Goal: Task Accomplishment & Management: Complete application form

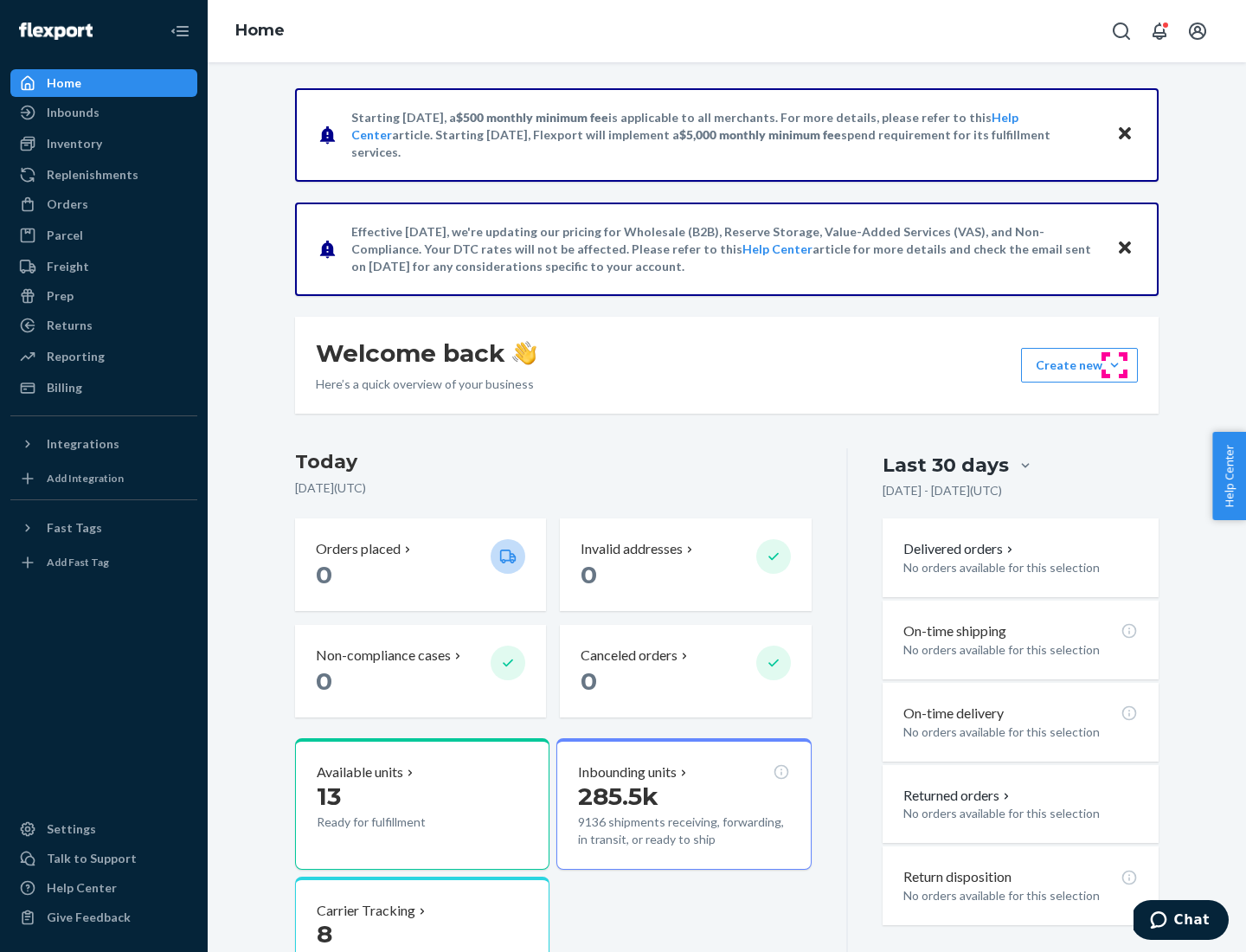
click at [1115, 365] on button "Create new Create new inbound Create new order Create new product" at bounding box center [1079, 365] width 117 height 35
click at [103, 112] on div "Inbounds" at bounding box center [103, 112] width 183 height 24
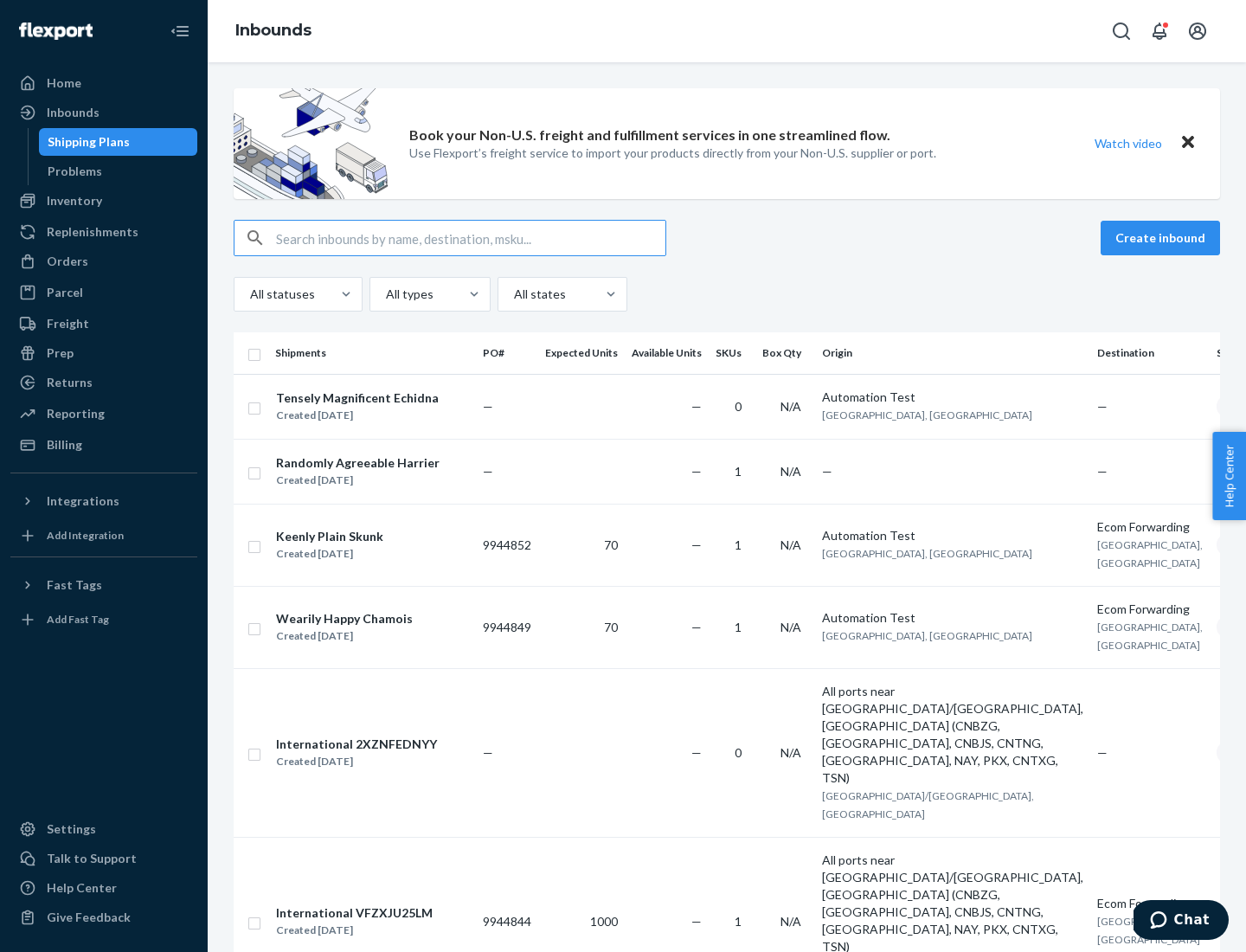
click at [1163, 238] on button "Create inbound" at bounding box center [1160, 238] width 119 height 35
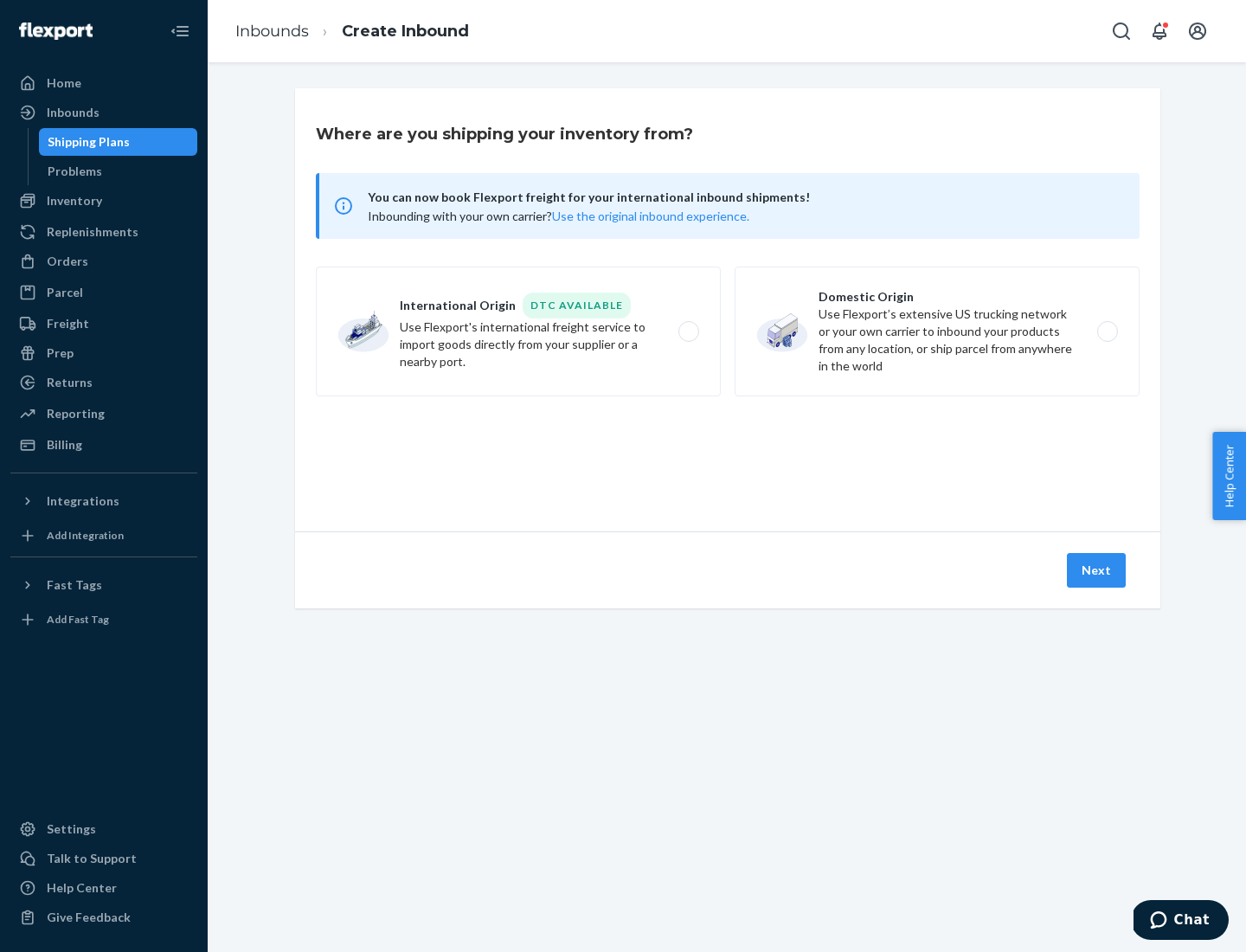
click at [937, 331] on label "Domestic Origin Use Flexport’s extensive US trucking network or your own carrie…" at bounding box center [937, 330] width 405 height 130
click at [1107, 331] on input "Domestic Origin Use Flexport’s extensive US trucking network or your own carrie…" at bounding box center [1112, 331] width 11 height 11
radio input "true"
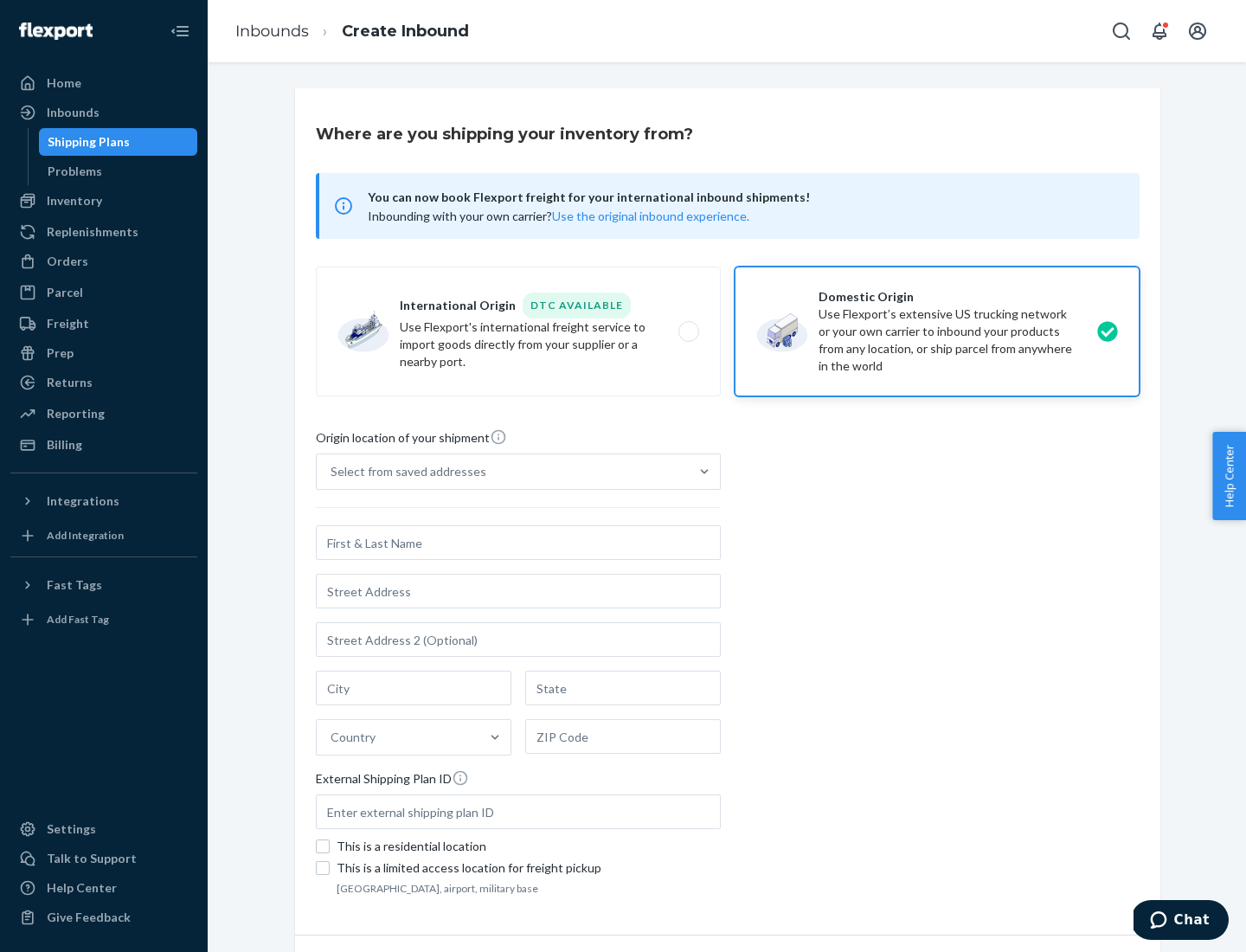
click at [503, 471] on div "Select from saved addresses" at bounding box center [503, 471] width 372 height 35
click at [332, 471] on input "Select from saved addresses" at bounding box center [331, 471] width 2 height 17
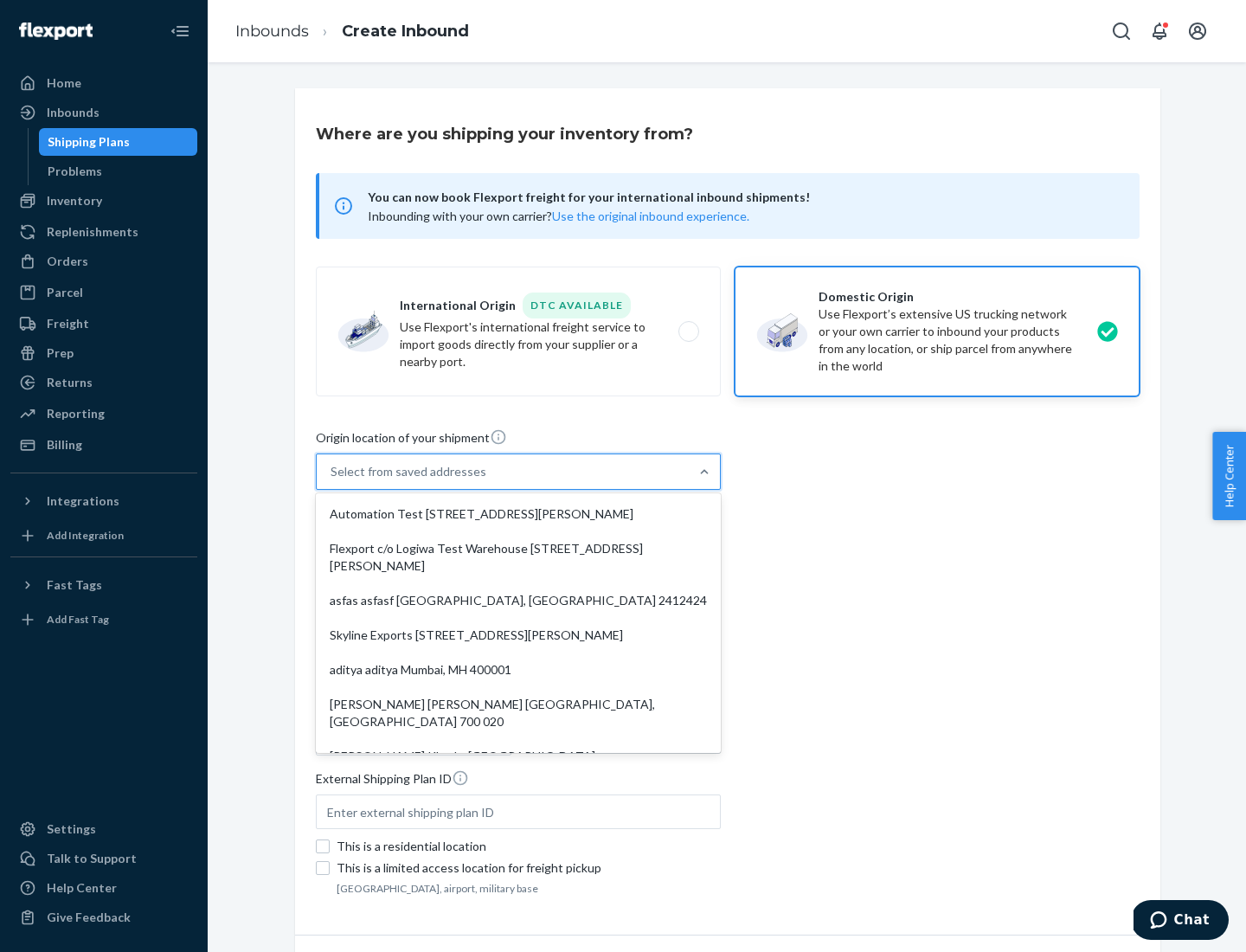
scroll to position [7, 0]
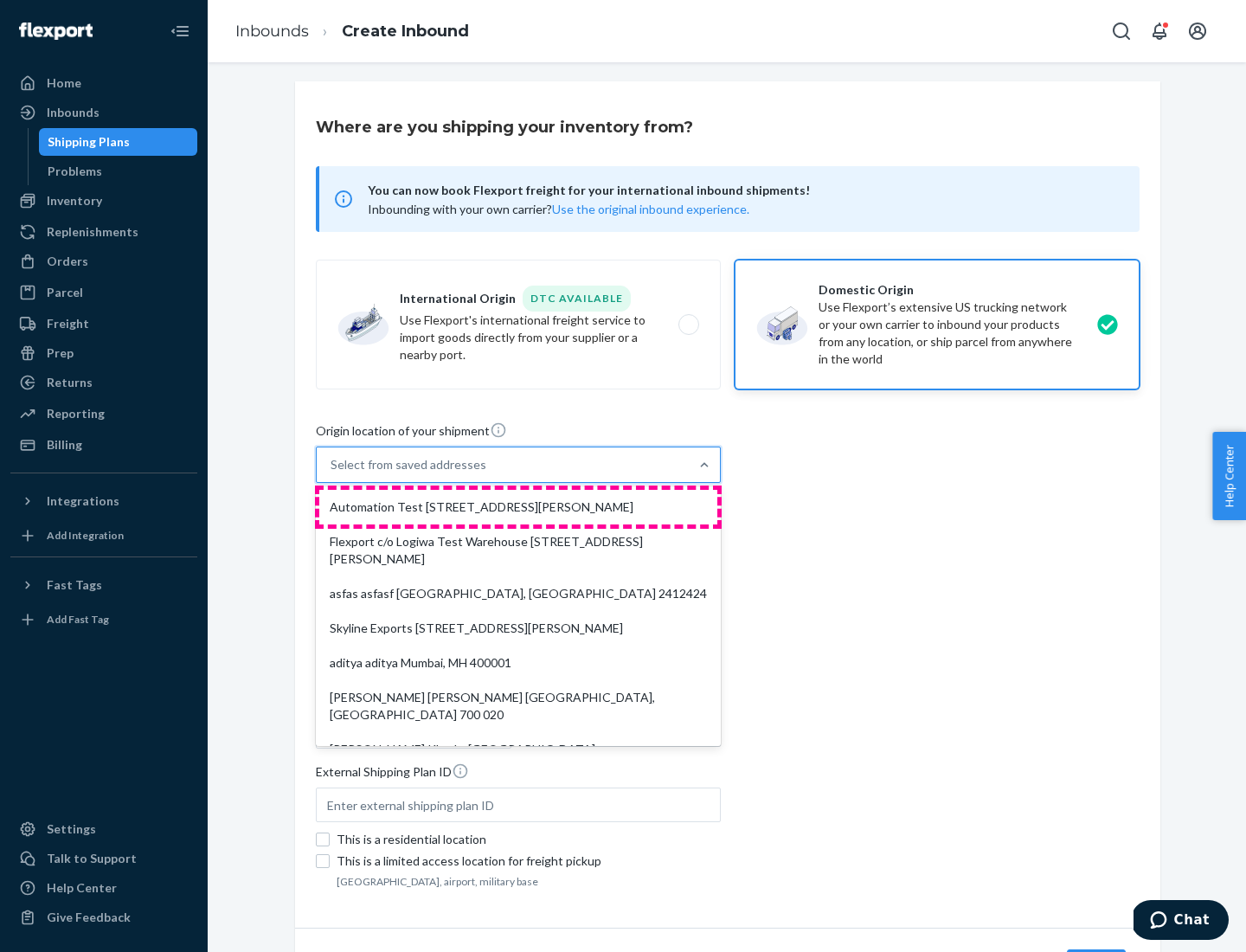
click at [518, 507] on div "Automation Test [STREET_ADDRESS][PERSON_NAME]" at bounding box center [518, 507] width 398 height 35
click at [332, 473] on input "option Automation Test [STREET_ADDRESS][PERSON_NAME]. 9 results available. Use …" at bounding box center [331, 464] width 2 height 17
type input "Automation Test"
type input "9th Floor"
type input "[GEOGRAPHIC_DATA]"
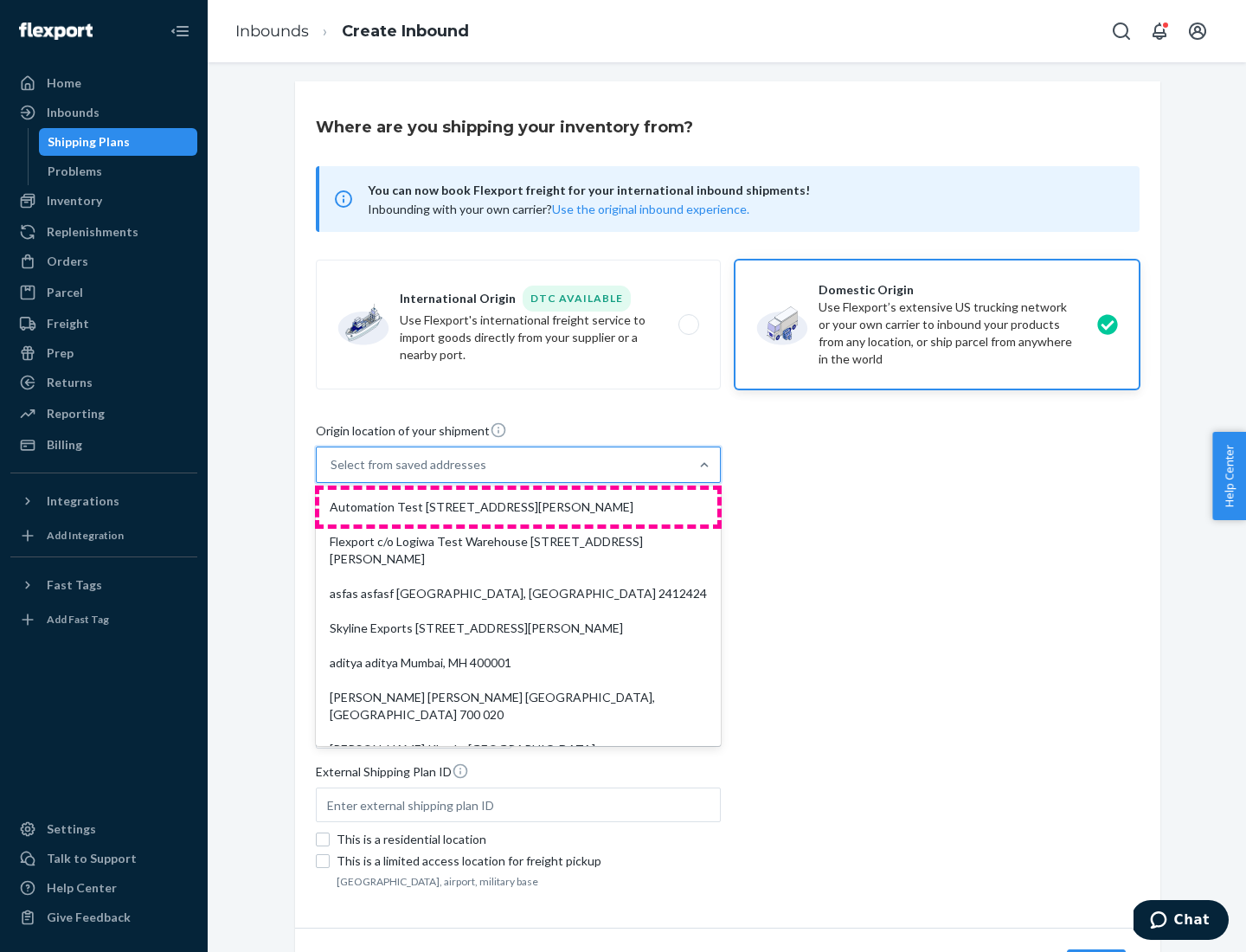
type input "CA"
type input "94104"
type input "[STREET_ADDRESS][PERSON_NAME]"
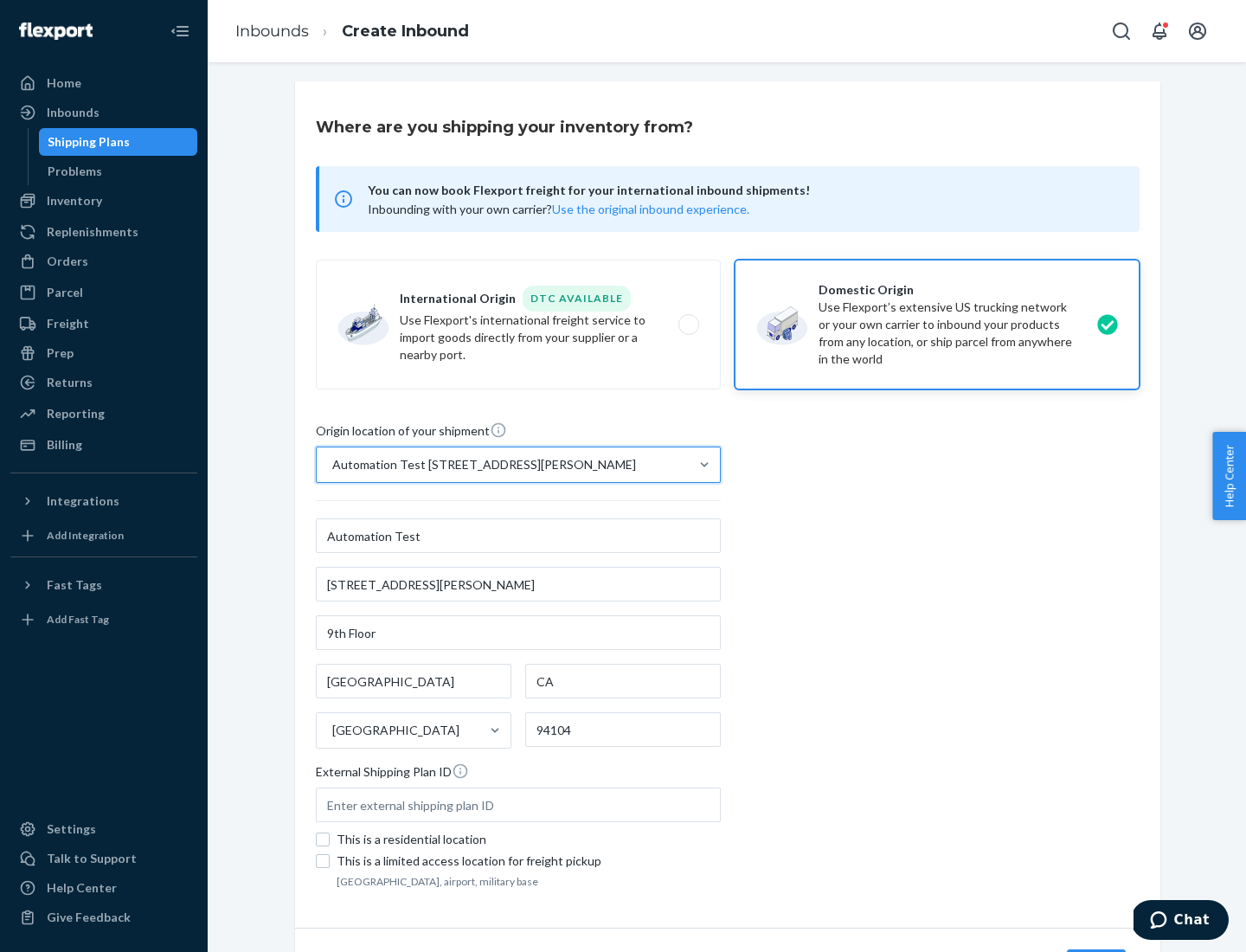
scroll to position [101, 0]
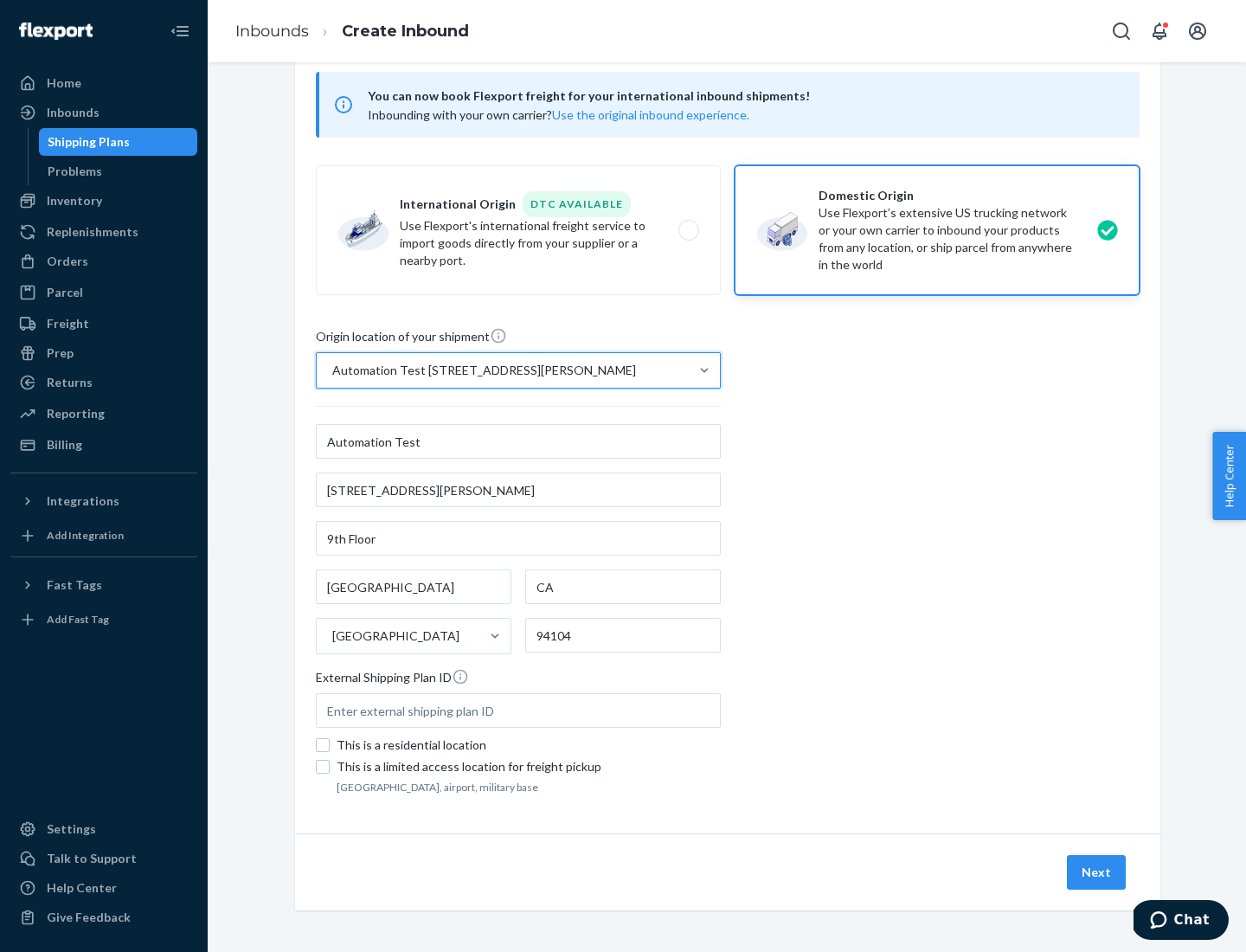
click at [1097, 872] on button "Next" at bounding box center [1096, 872] width 59 height 35
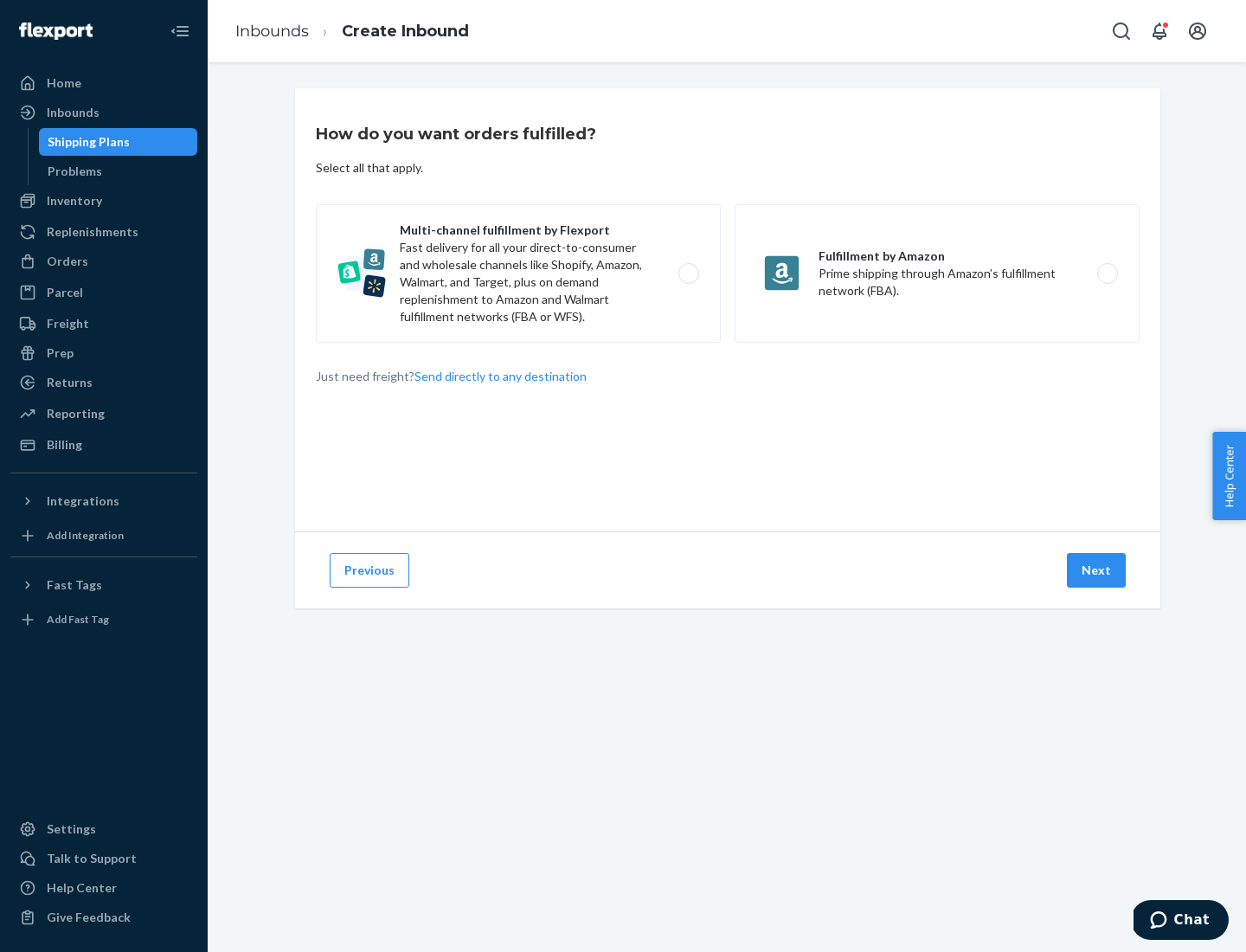
click at [518, 273] on label "Multi-channel fulfillment by Flexport Fast delivery for all your direct-to-cons…" at bounding box center [518, 273] width 405 height 138
click at [688, 273] on input "Multi-channel fulfillment by Flexport Fast delivery for all your direct-to-cons…" at bounding box center [693, 273] width 11 height 11
radio input "true"
click at [1097, 570] on button "Next" at bounding box center [1096, 570] width 59 height 35
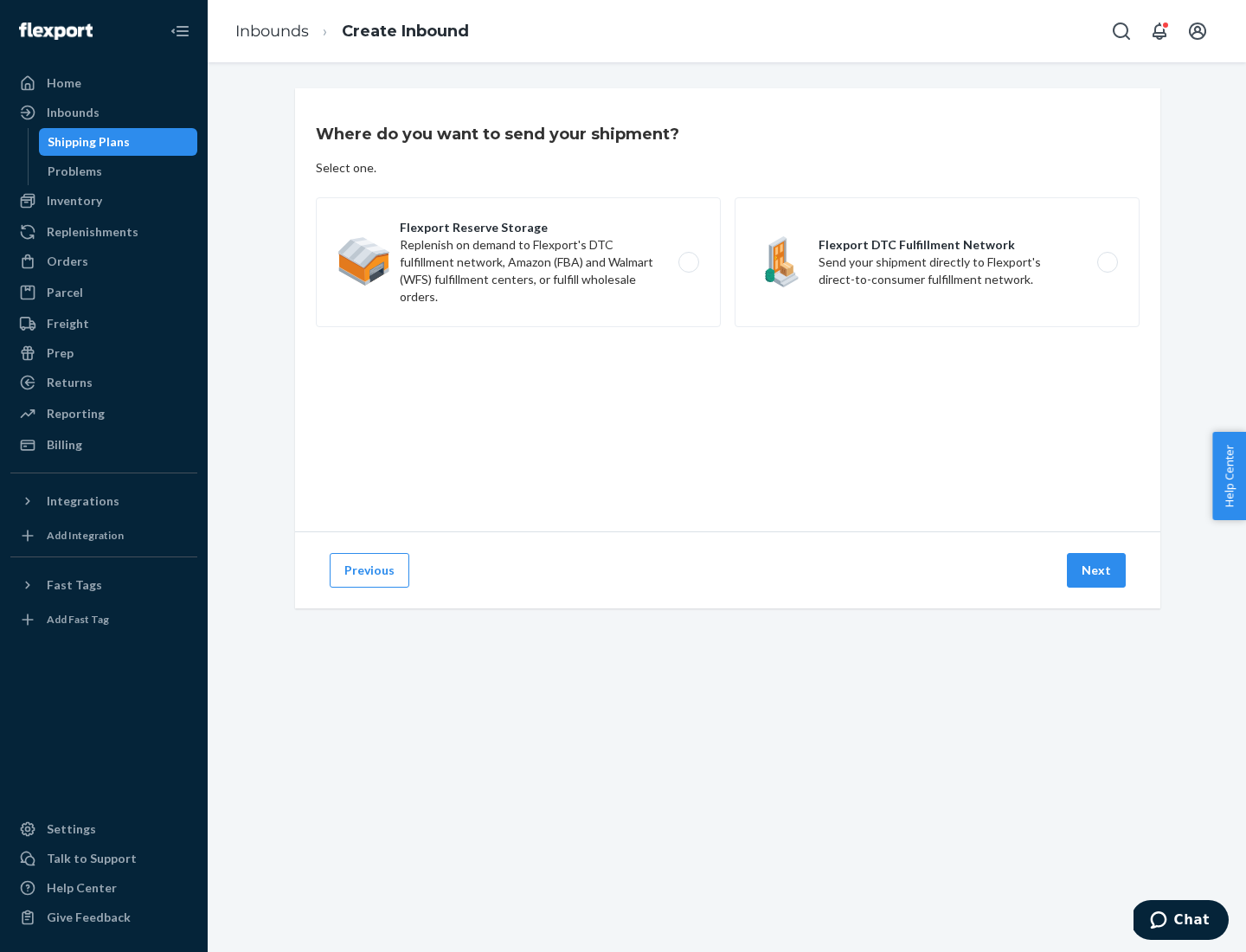
click at [937, 262] on label "Flexport DTC Fulfillment Network Send your shipment directly to Flexport's dire…" at bounding box center [937, 262] width 405 height 130
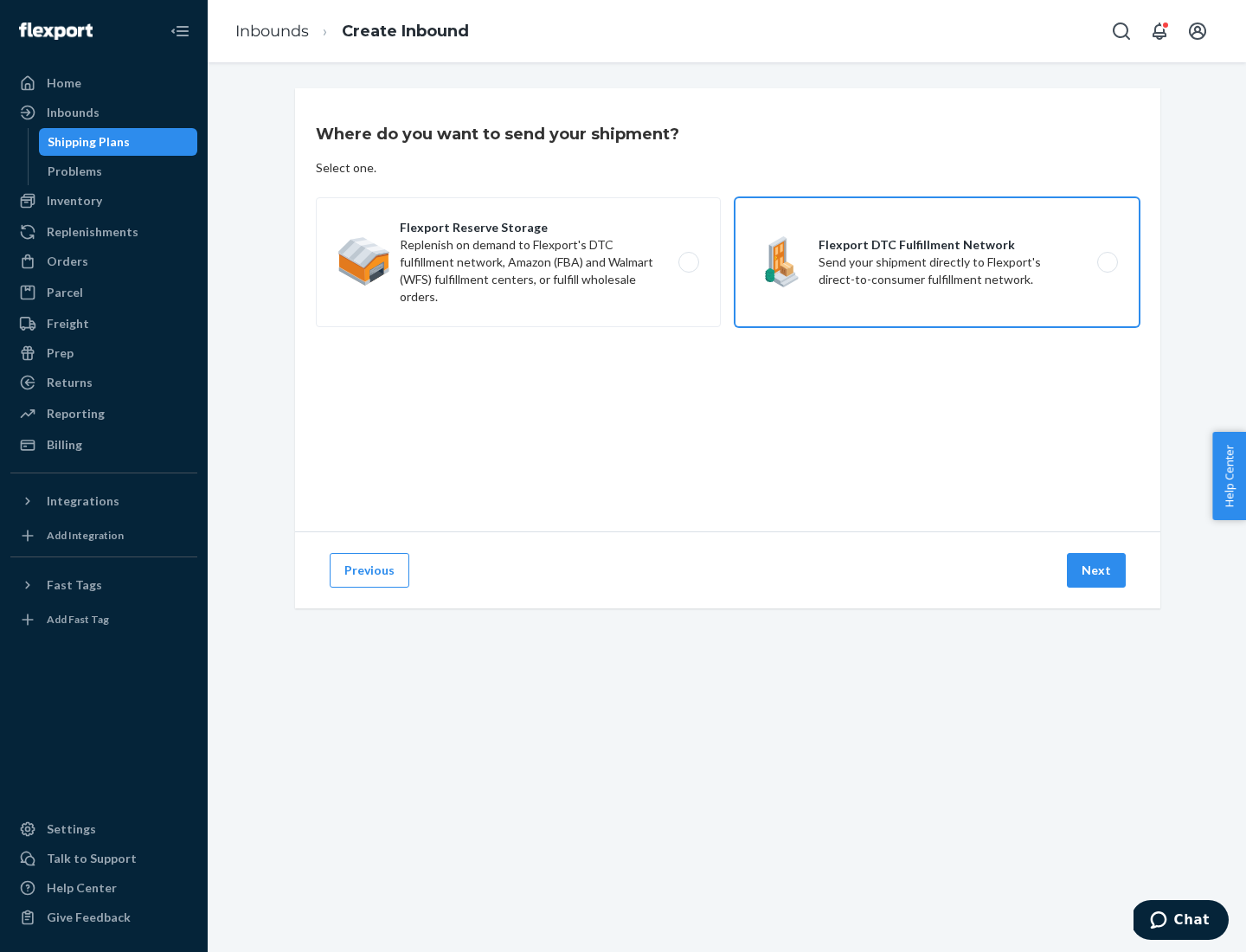
click at [1107, 262] on input "Flexport DTC Fulfillment Network Send your shipment directly to Flexport's dire…" at bounding box center [1112, 263] width 11 height 11
radio input "true"
click at [1097, 570] on button "Next" at bounding box center [1096, 570] width 59 height 35
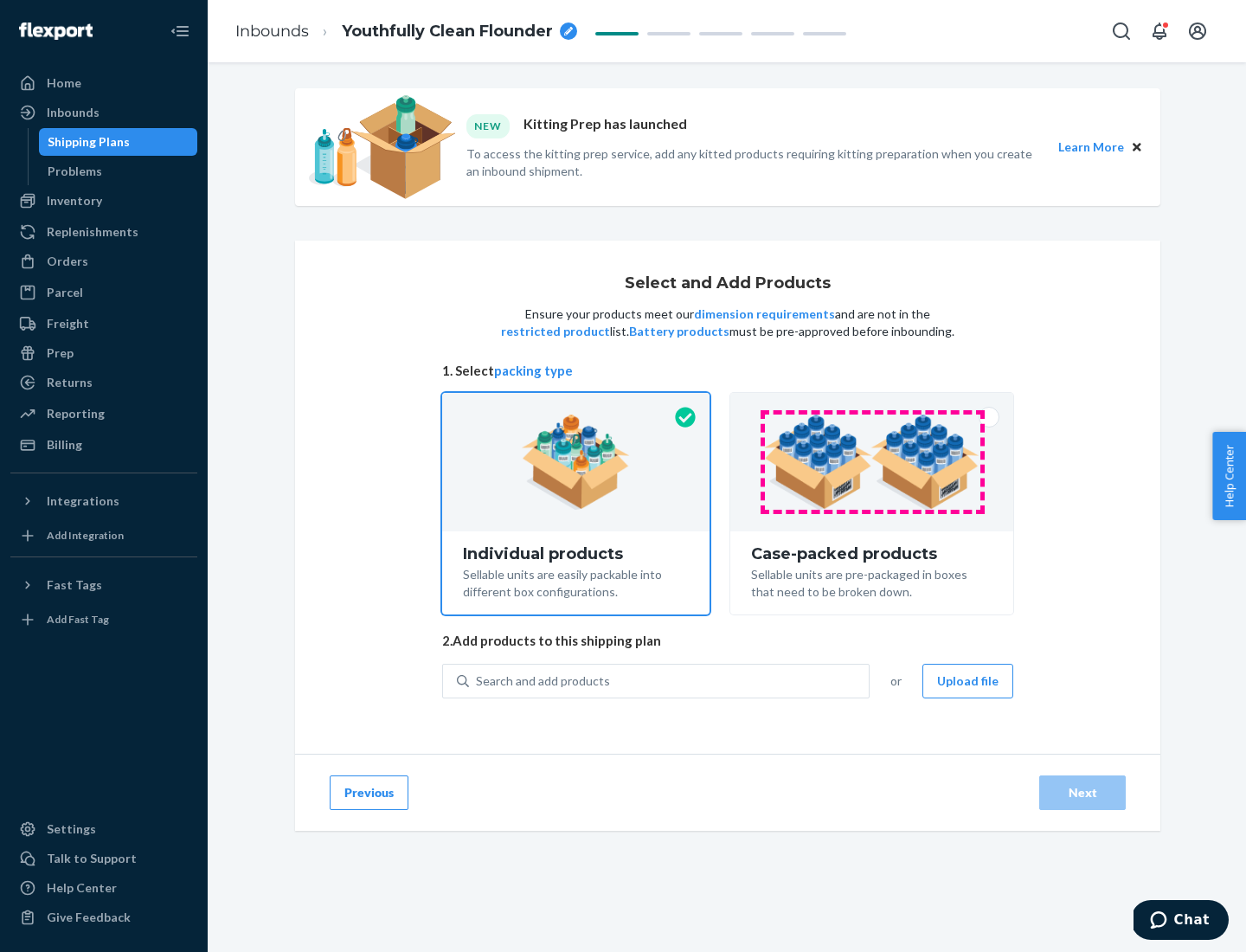
click at [872, 462] on img at bounding box center [872, 462] width 216 height 95
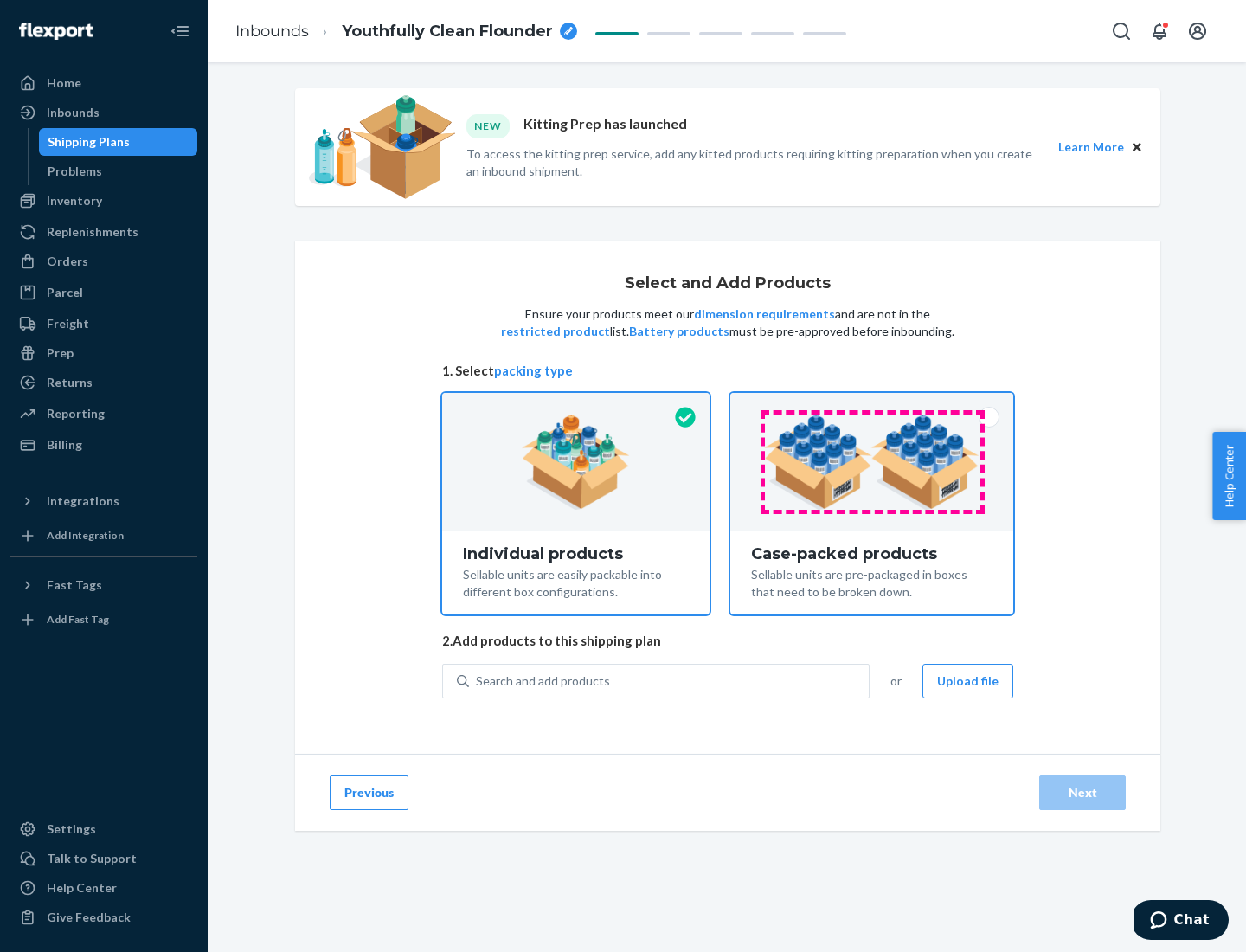
click at [872, 404] on input "Case-packed products Sellable units are pre-packaged in boxes that need to be b…" at bounding box center [871, 398] width 11 height 11
radio input "true"
radio input "false"
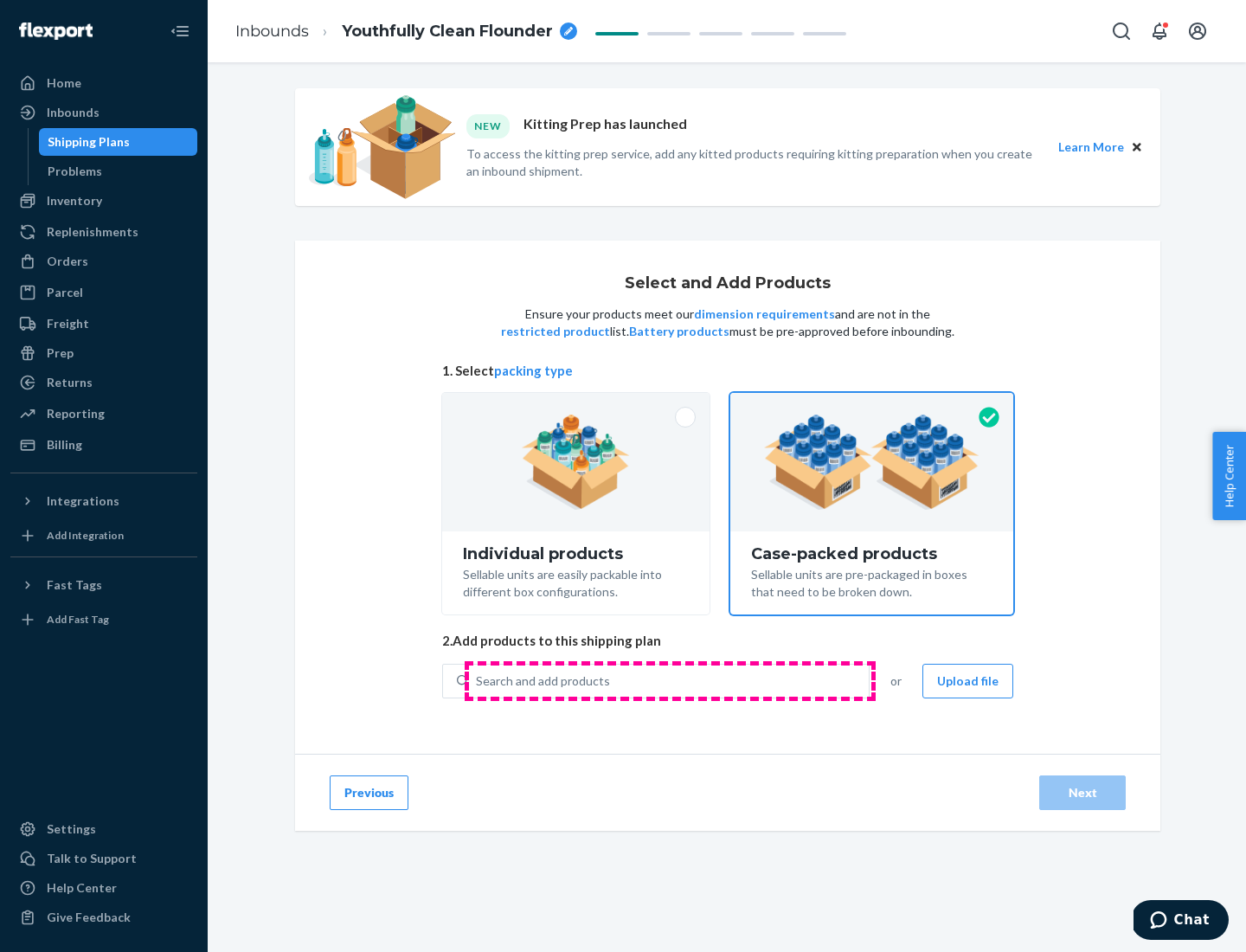
click at [670, 680] on div "Search and add products" at bounding box center [669, 681] width 400 height 31
click at [477, 680] on input "Search and add products" at bounding box center [476, 681] width 2 height 17
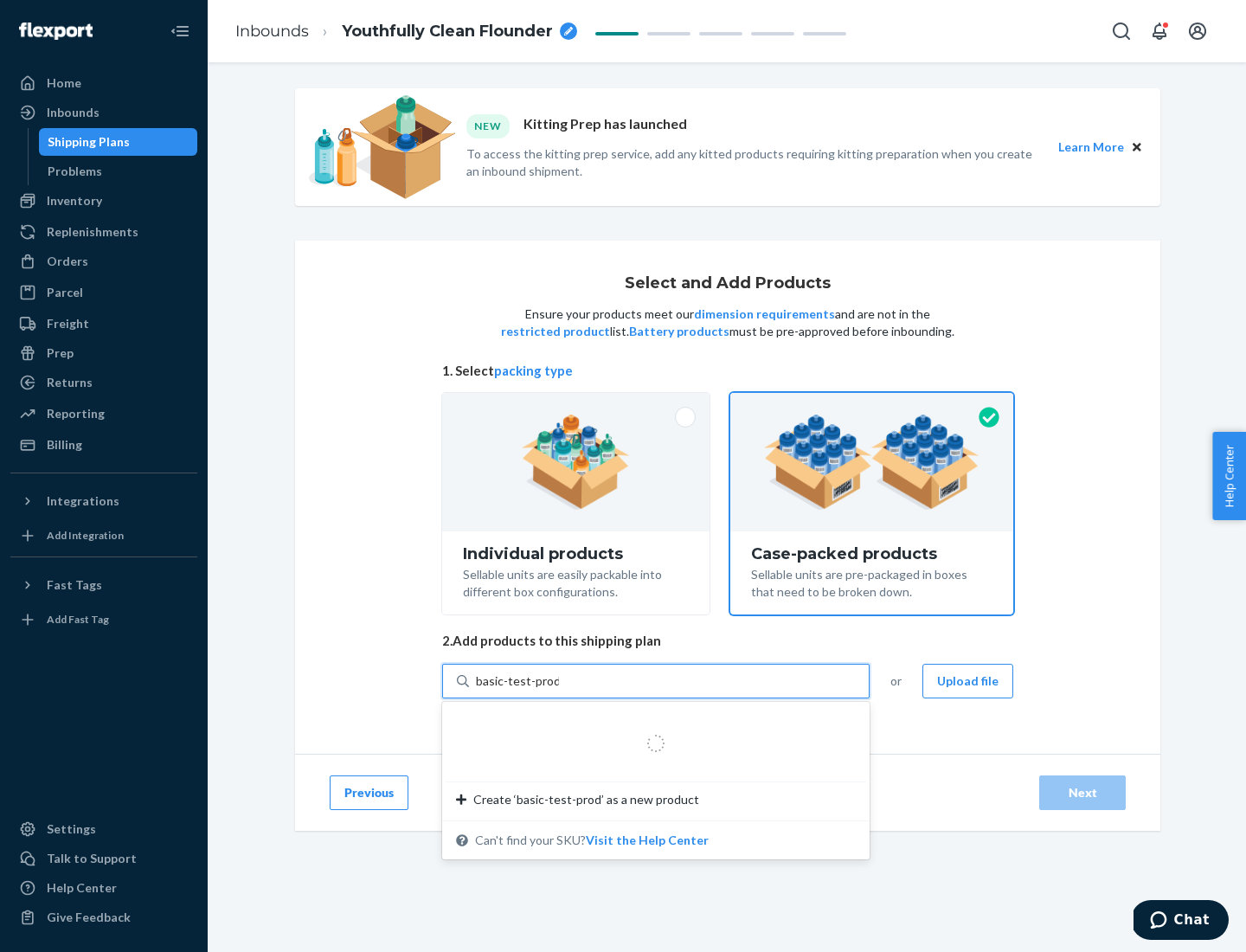
type input "basic-test-product-1"
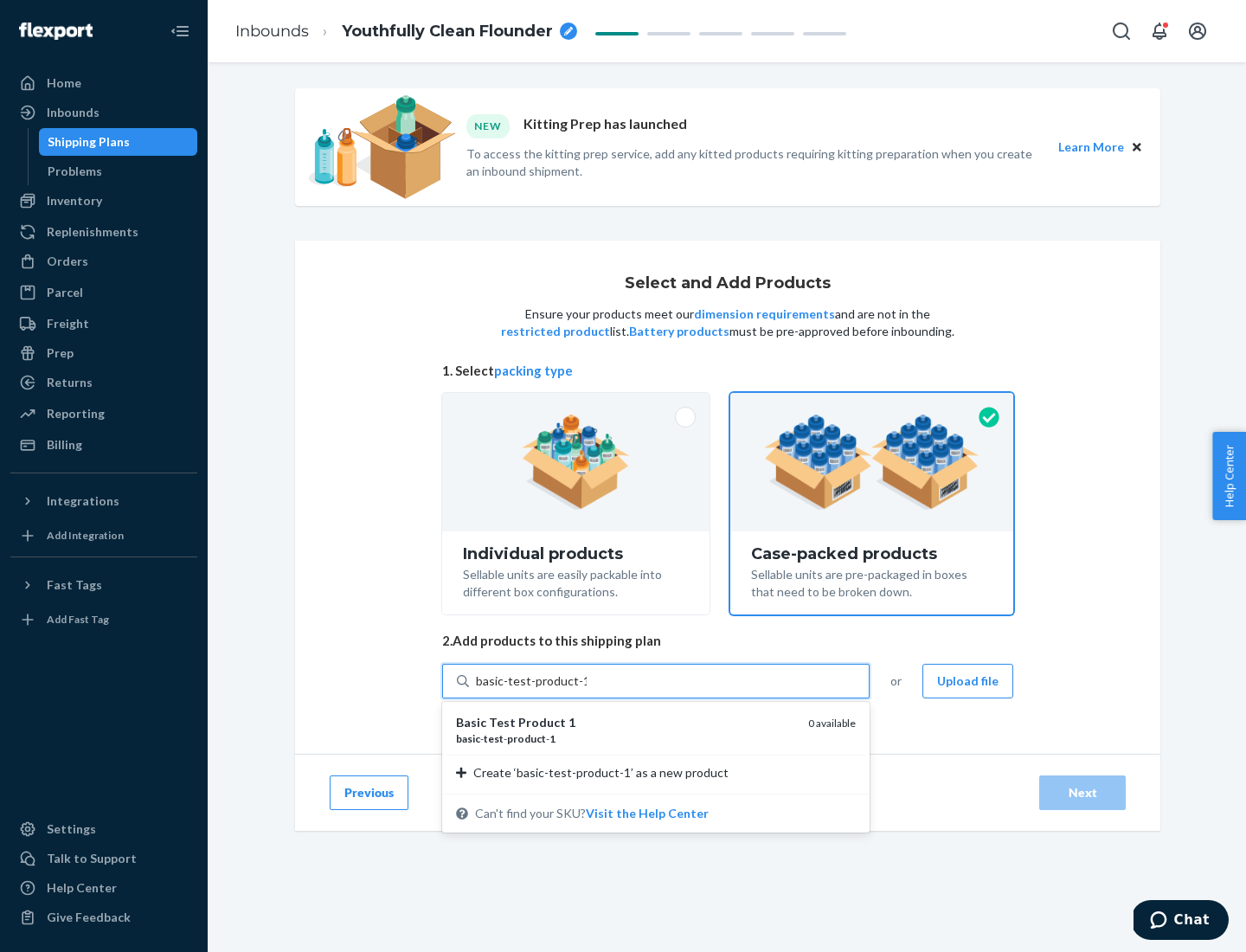
click at [625, 738] on div "basic - test - product - 1" at bounding box center [624, 738] width 338 height 15
click at [587, 689] on input "basic-test-product-1" at bounding box center [530, 681] width 110 height 17
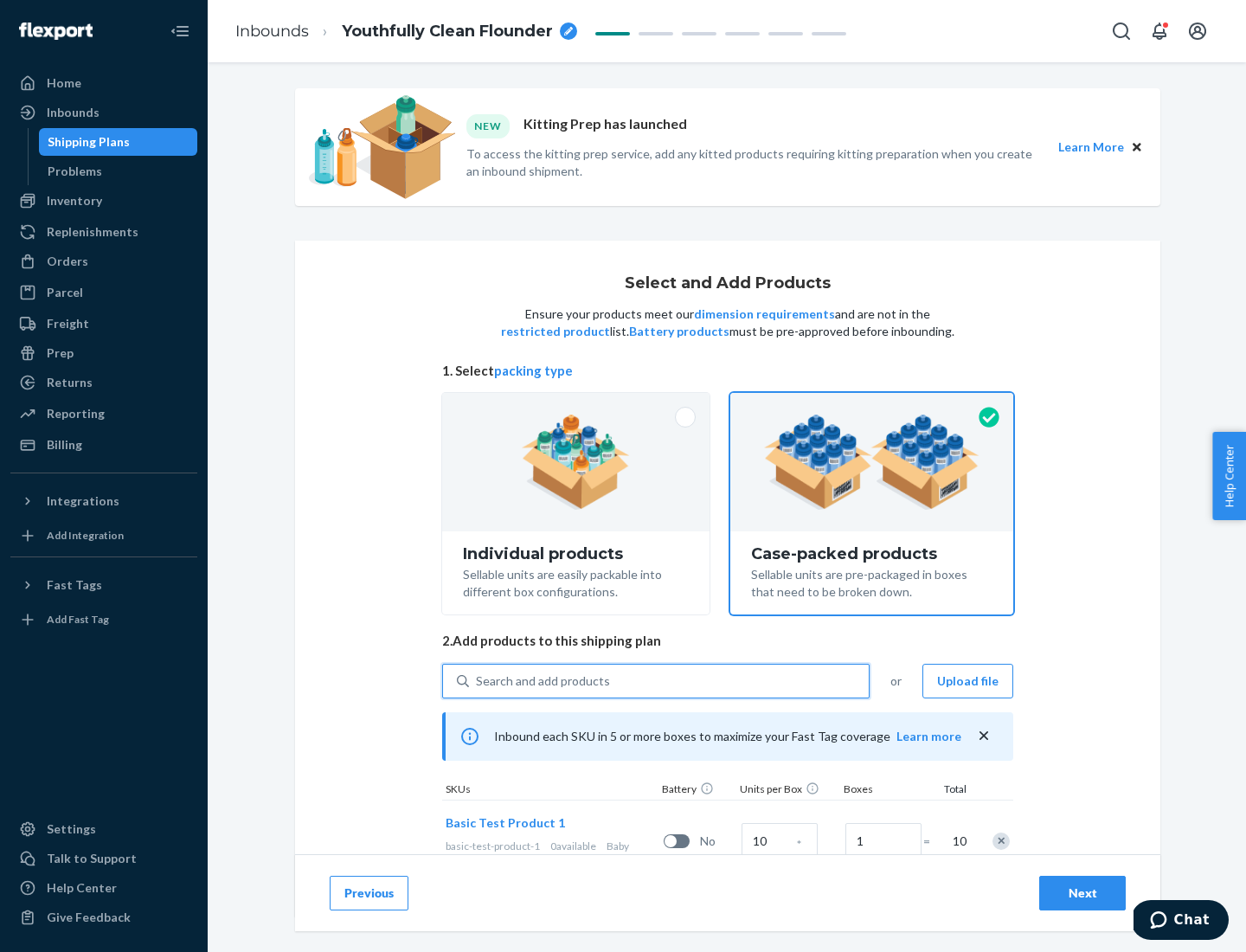
scroll to position [63, 0]
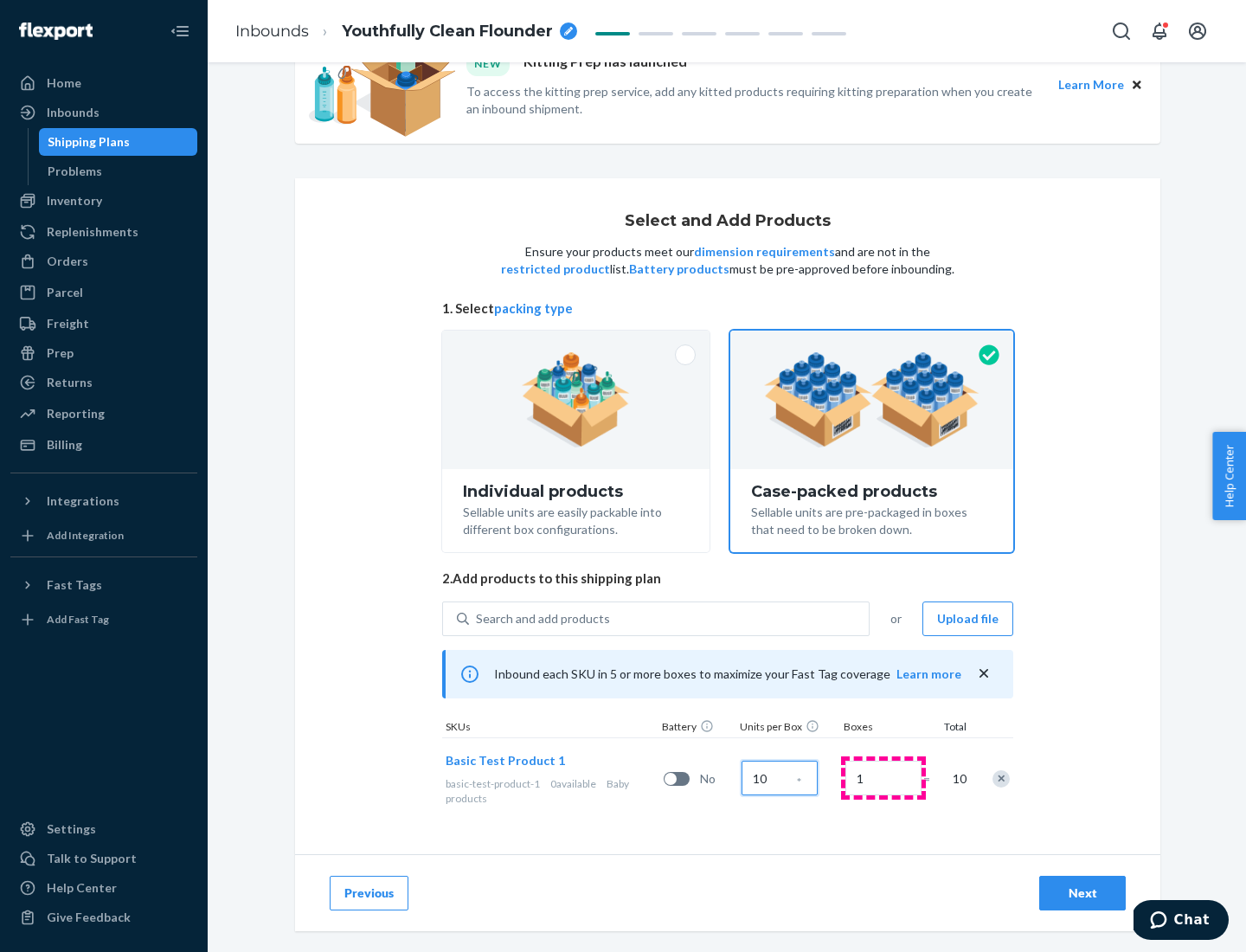
type input "10"
type input "7"
click at [1083, 893] on div "Next" at bounding box center [1083, 893] width 57 height 17
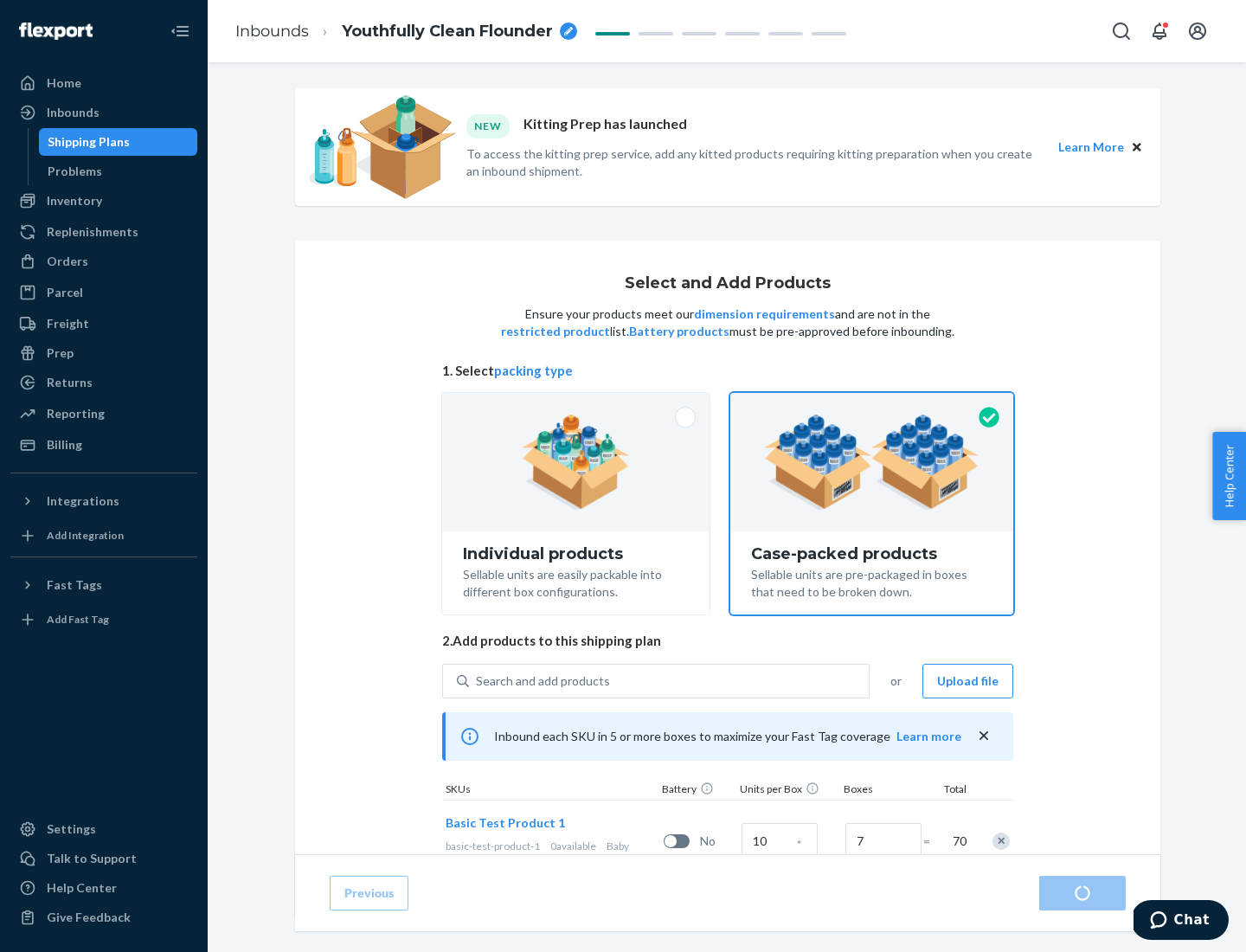
radio input "true"
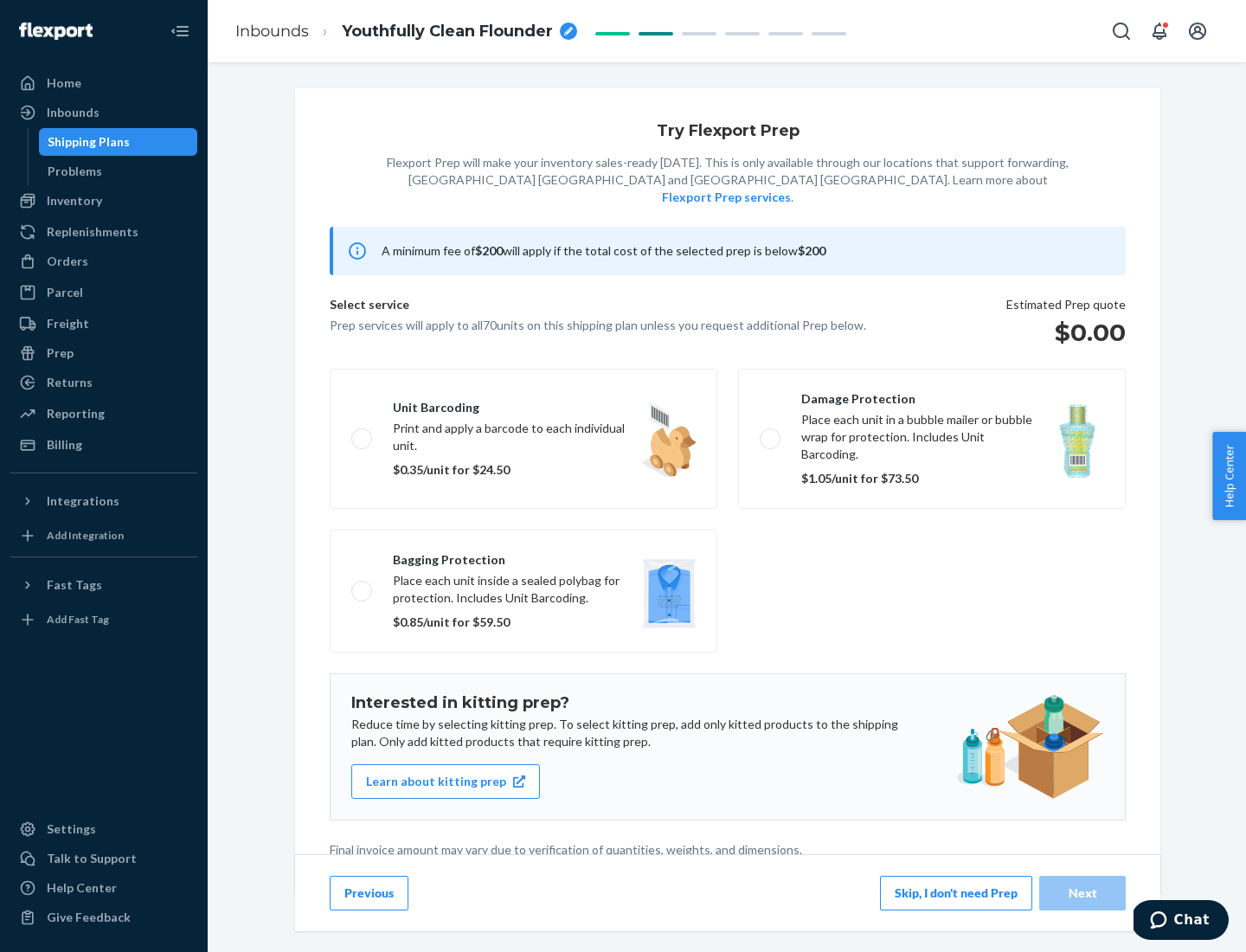
scroll to position [4, 0]
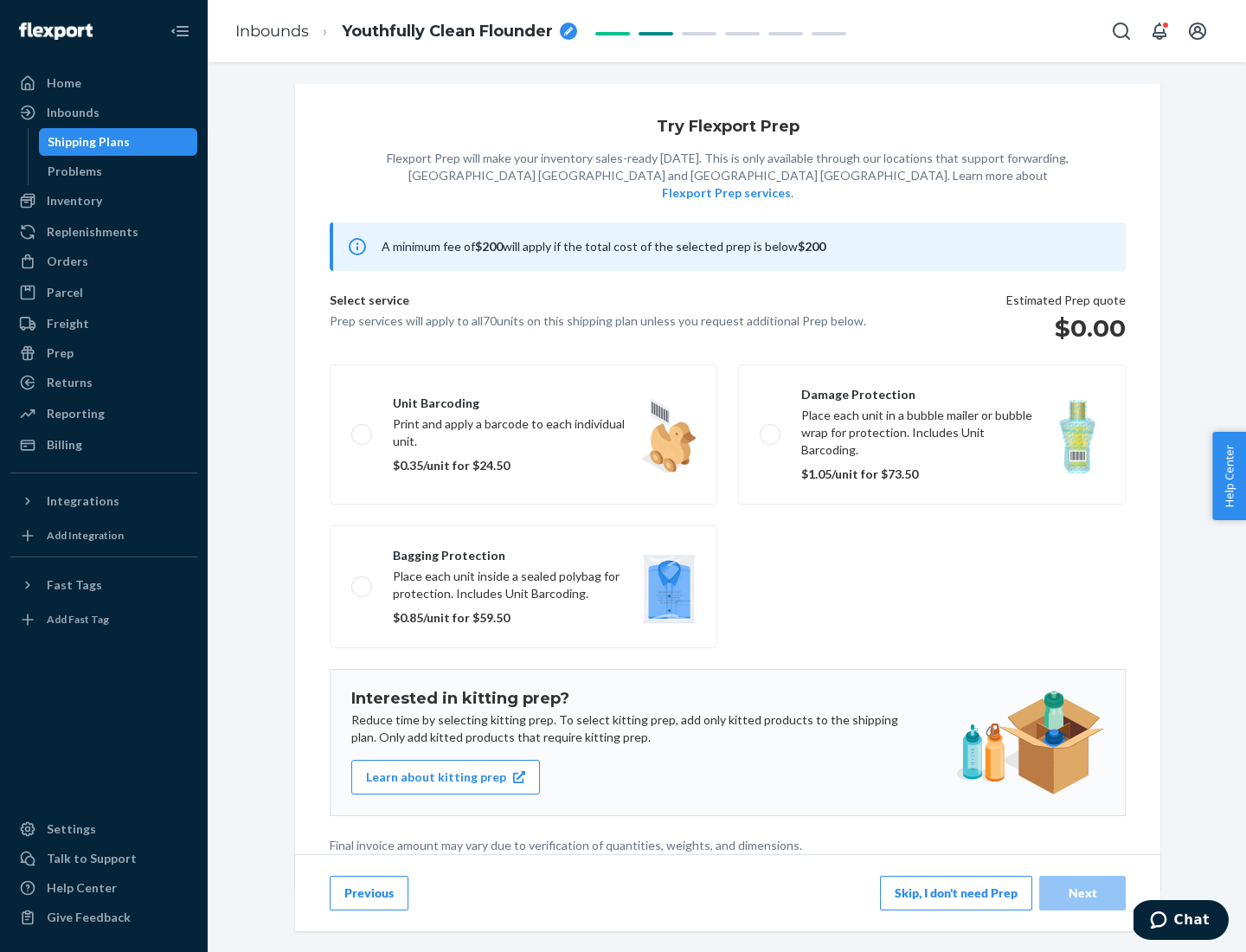
click at [956, 892] on button "Skip, I don't need Prep" at bounding box center [956, 893] width 152 height 35
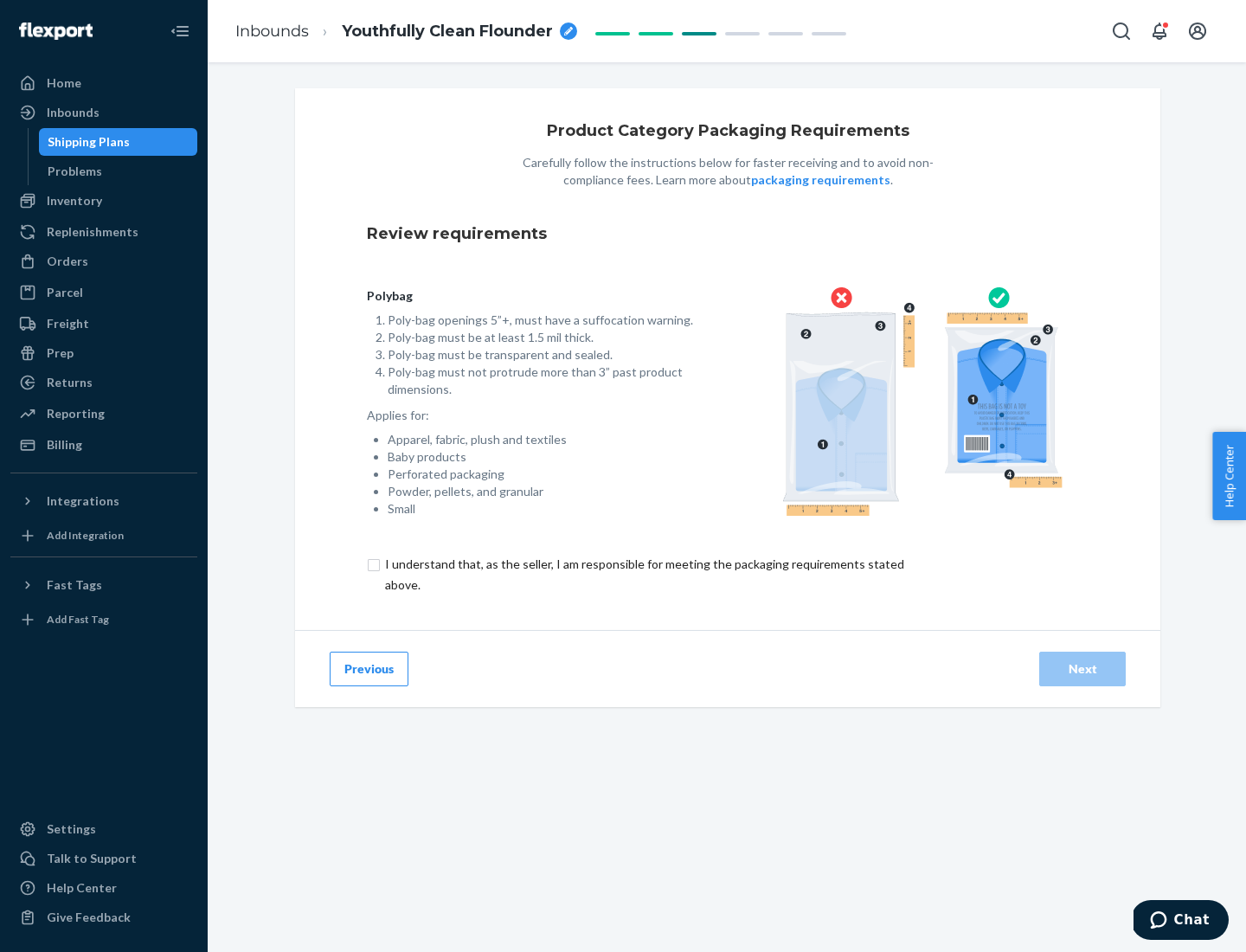
click at [643, 574] on input "checkbox" at bounding box center [655, 575] width 576 height 42
checkbox input "true"
click at [1083, 668] on div "Next" at bounding box center [1083, 669] width 57 height 17
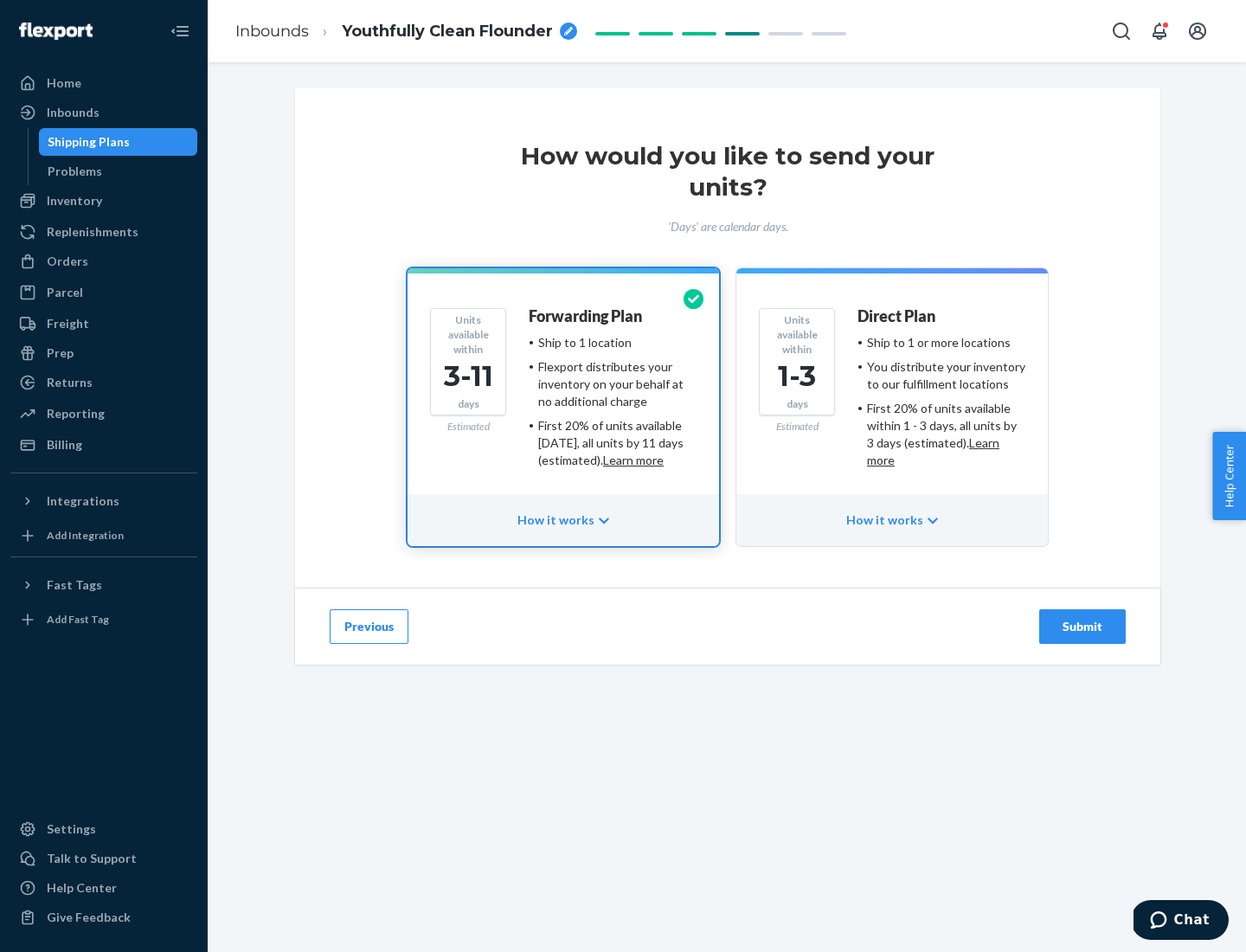
click at [892, 395] on ul "Ship to 1 or more locations You distribute your inventory to our fulfillment lo…" at bounding box center [941, 401] width 168 height 135
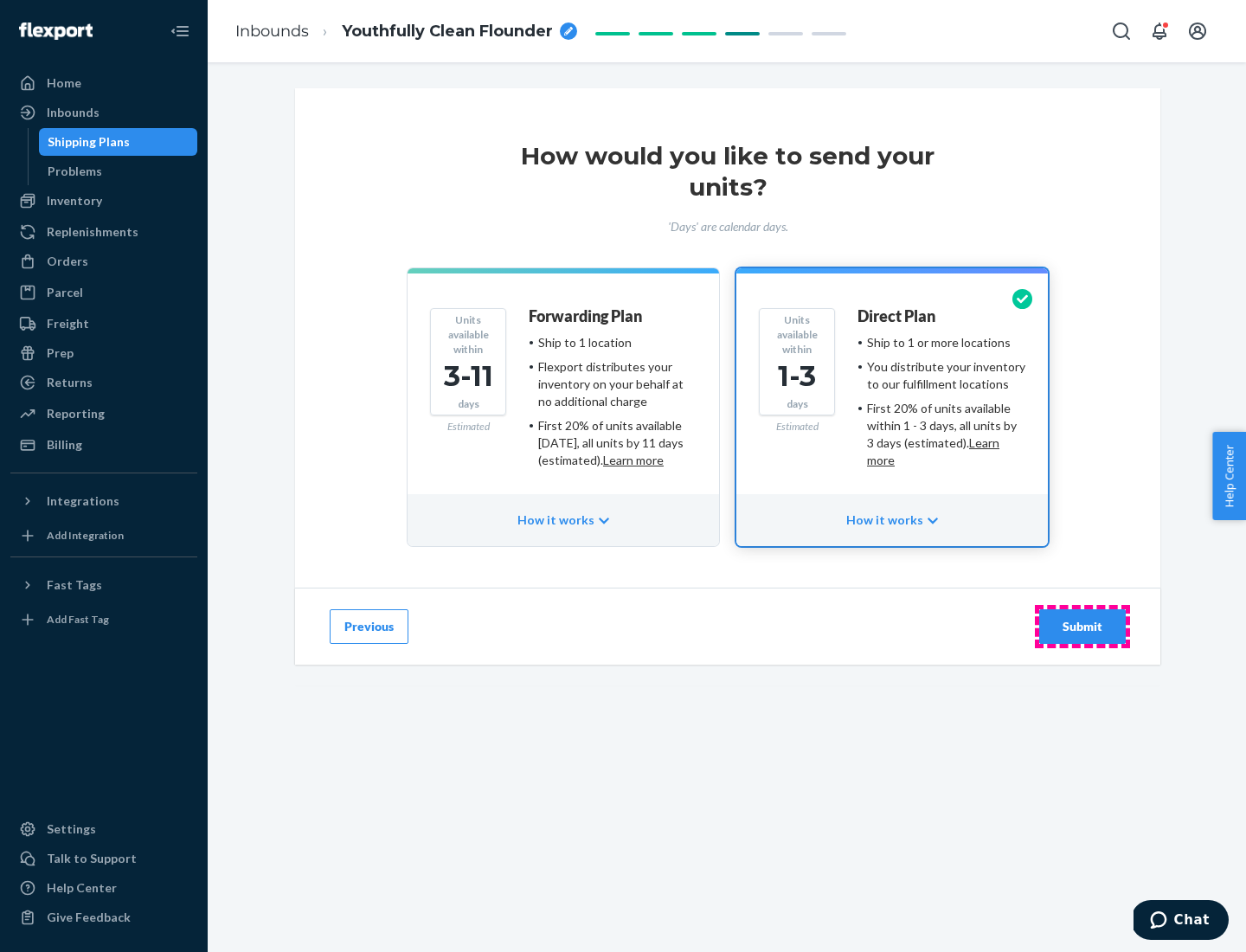
click at [1083, 626] on div "Submit" at bounding box center [1083, 626] width 57 height 17
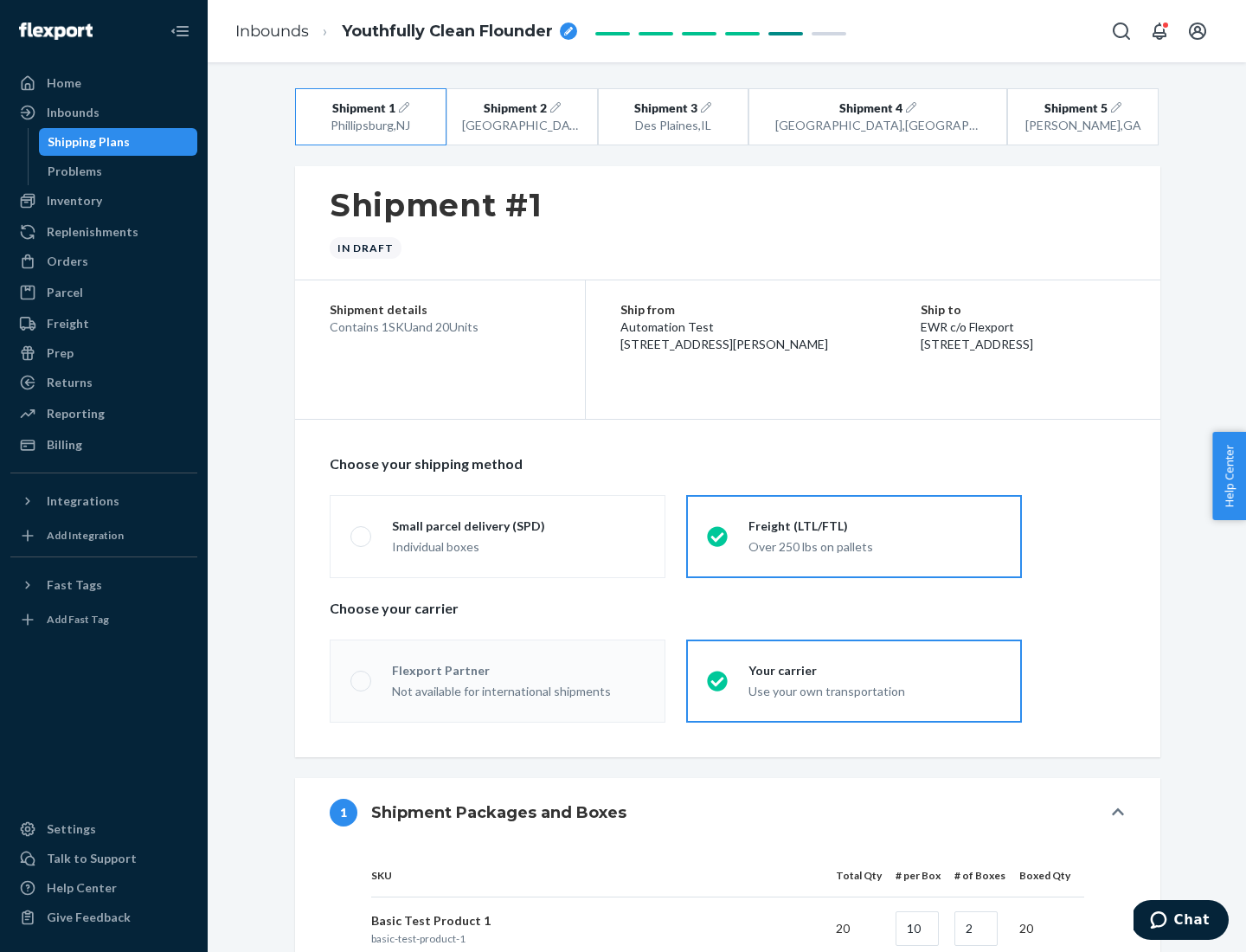
radio input "true"
radio input "false"
radio input "true"
radio input "false"
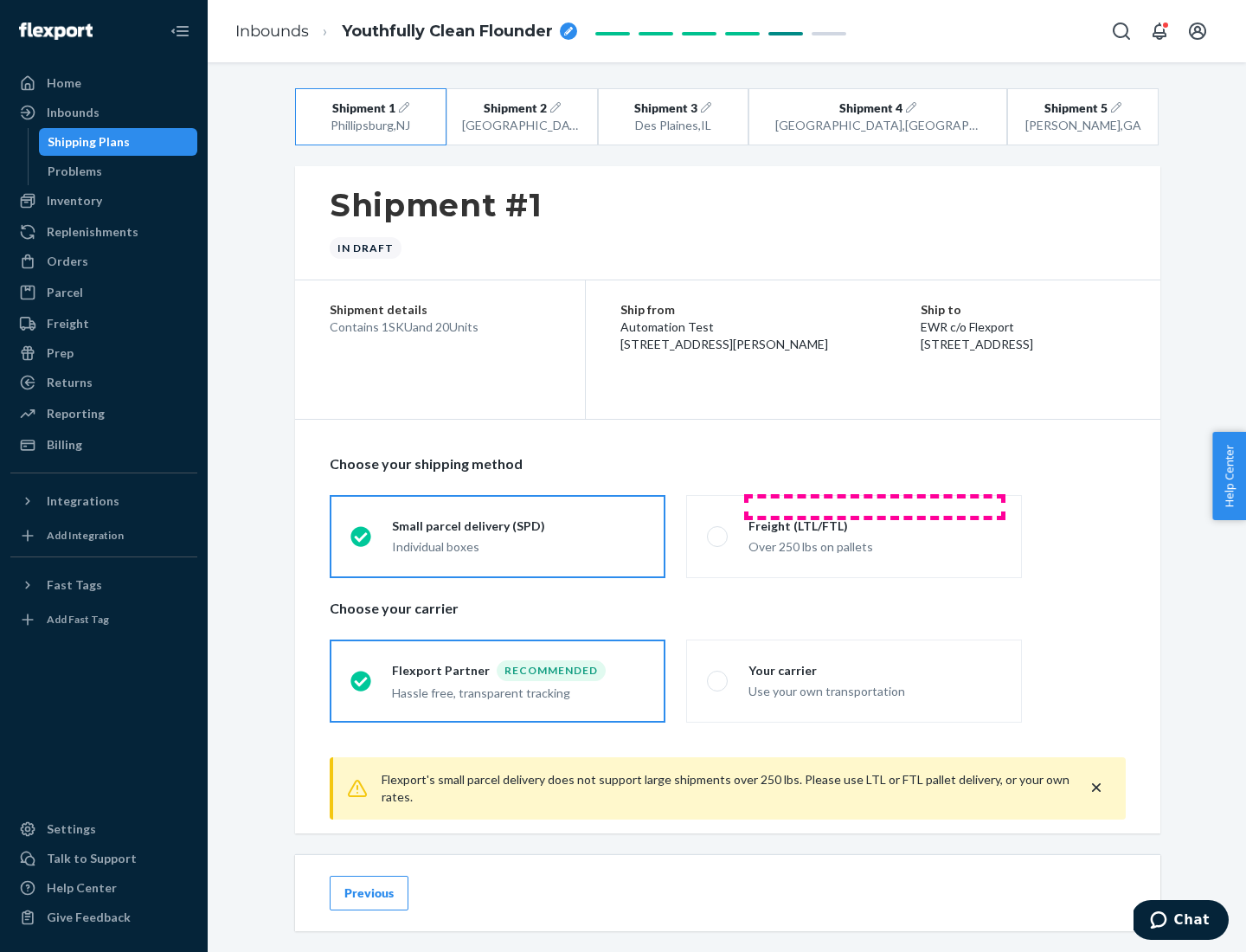
scroll to position [19, 0]
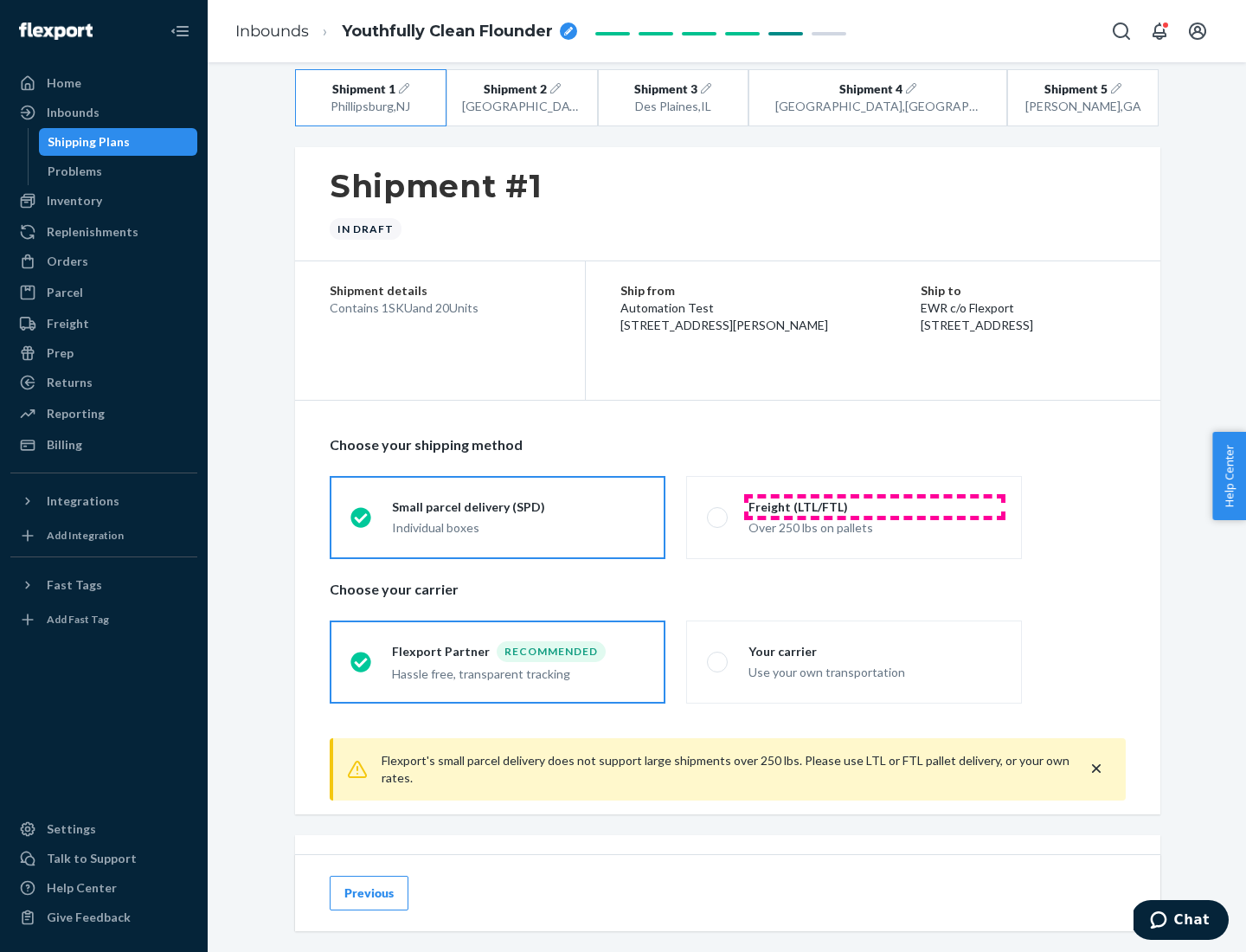
click at [875, 506] on div "Freight (LTL/FTL)" at bounding box center [875, 507] width 253 height 17
click at [718, 511] on input "Freight (LTL/FTL) Over 250 lbs on pallets" at bounding box center [712, 516] width 11 height 11
radio input "true"
radio input "false"
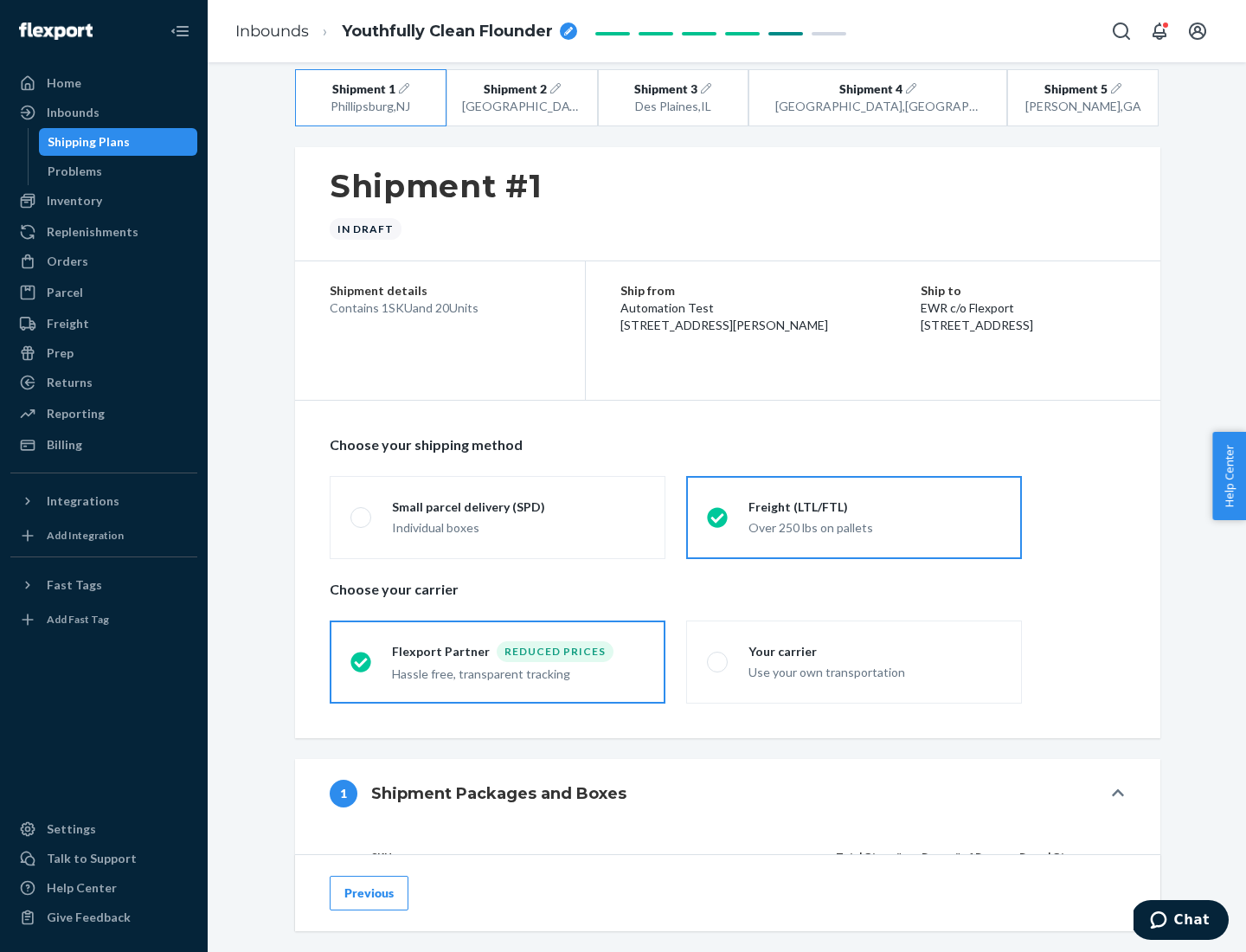
scroll to position [163, 0]
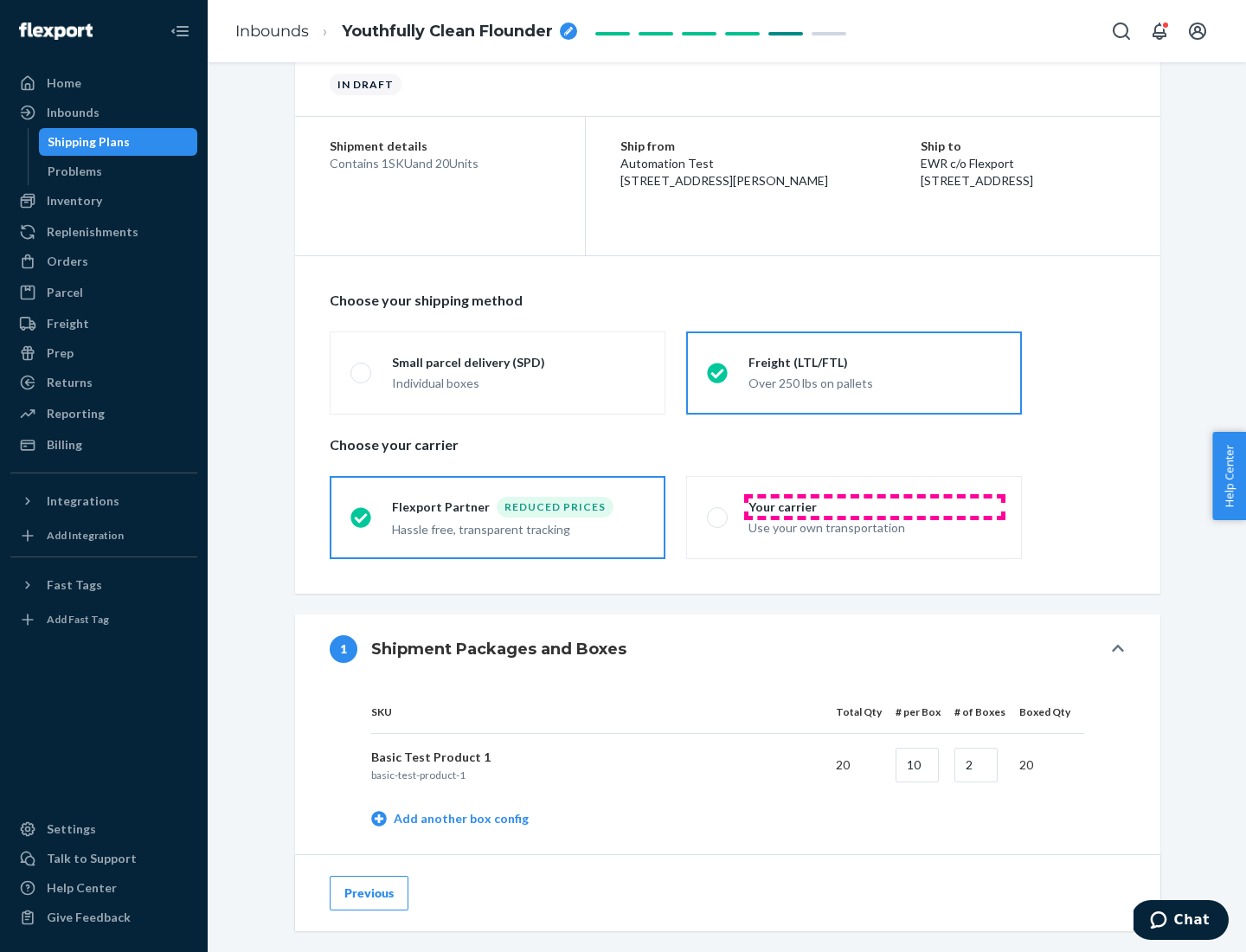
click at [875, 506] on div "Your carrier" at bounding box center [875, 507] width 253 height 17
click at [718, 511] on input "Your carrier Use your own transportation" at bounding box center [712, 516] width 11 height 11
radio input "true"
radio input "false"
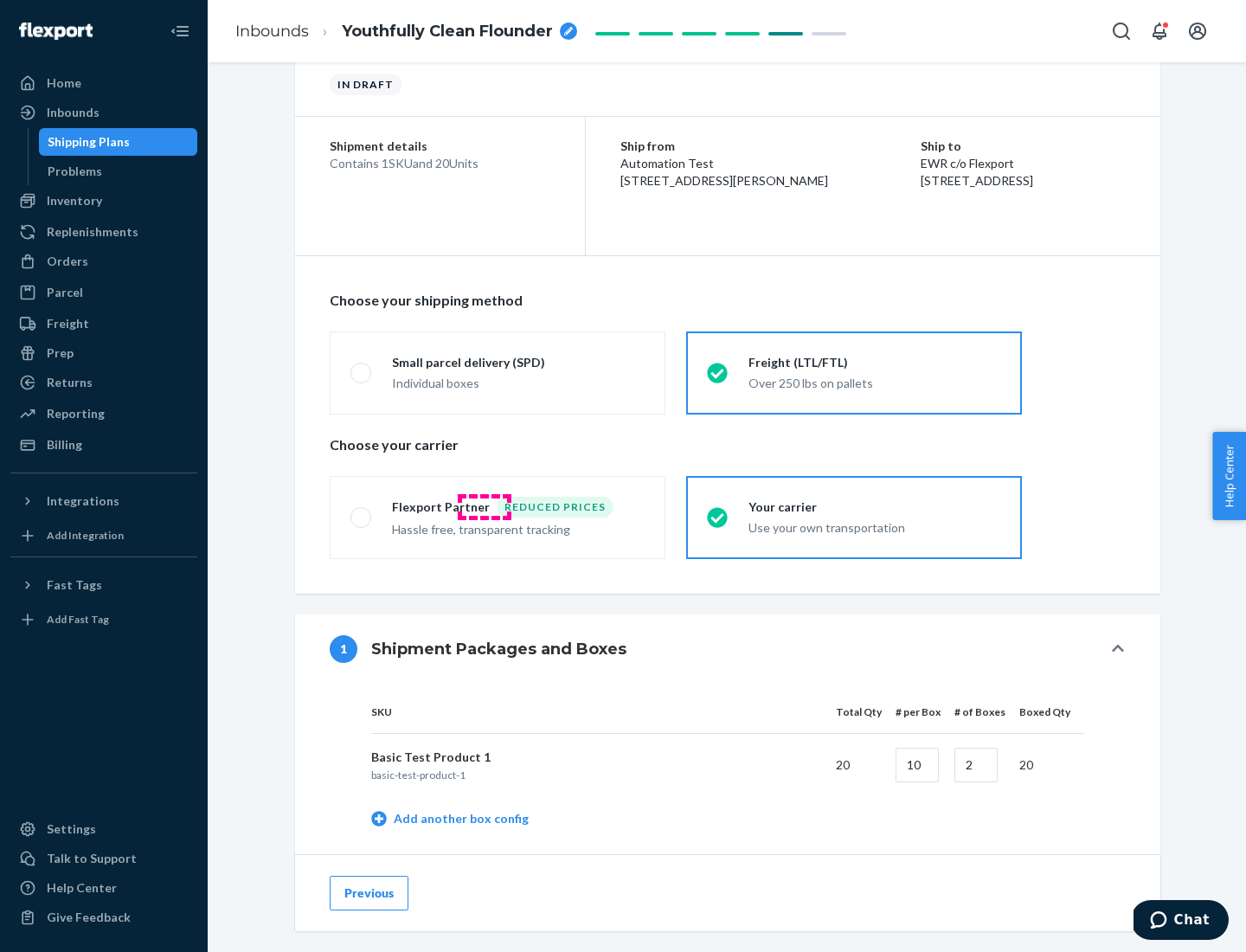
scroll to position [547, 0]
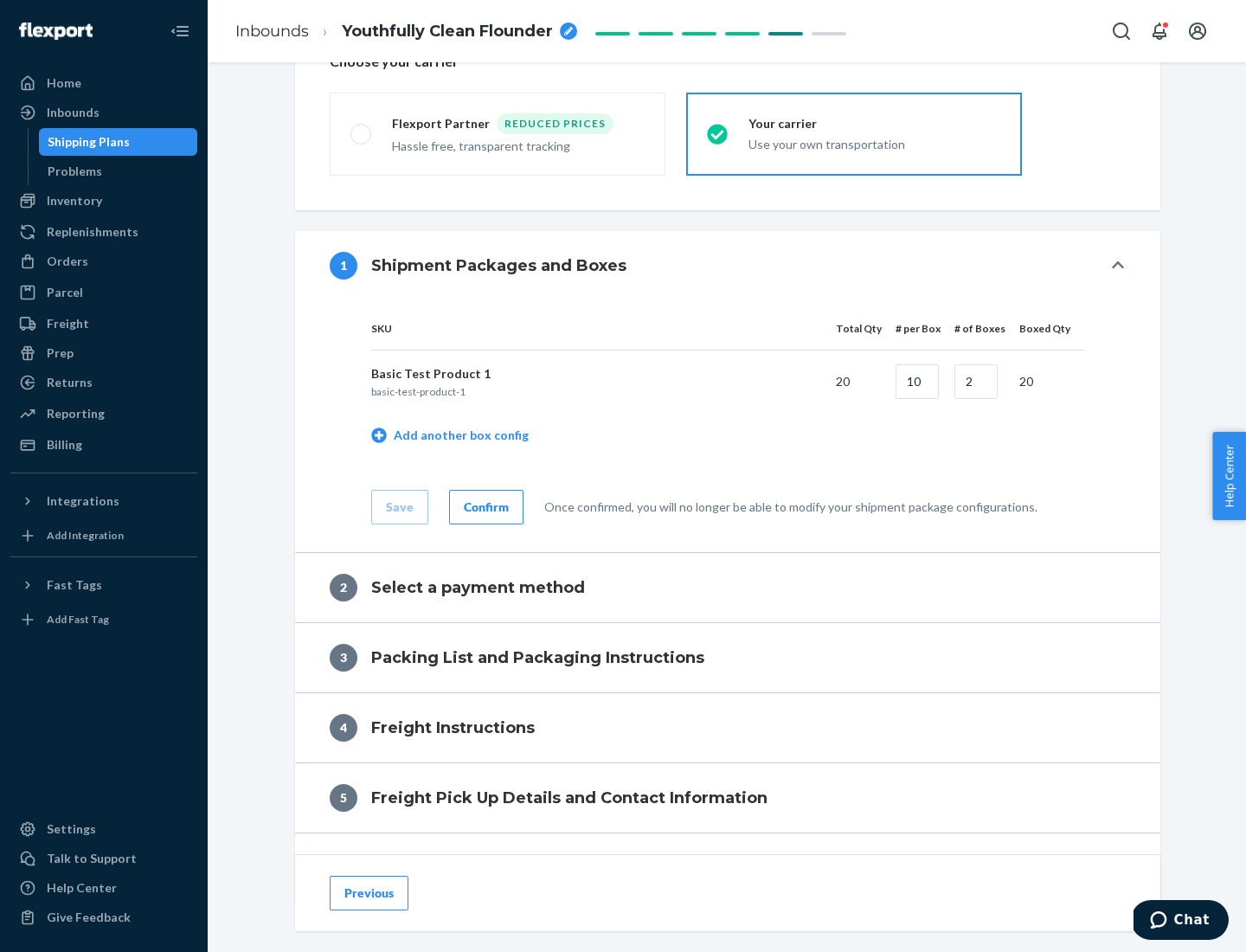
click at [483, 506] on div "Confirm" at bounding box center [486, 507] width 45 height 17
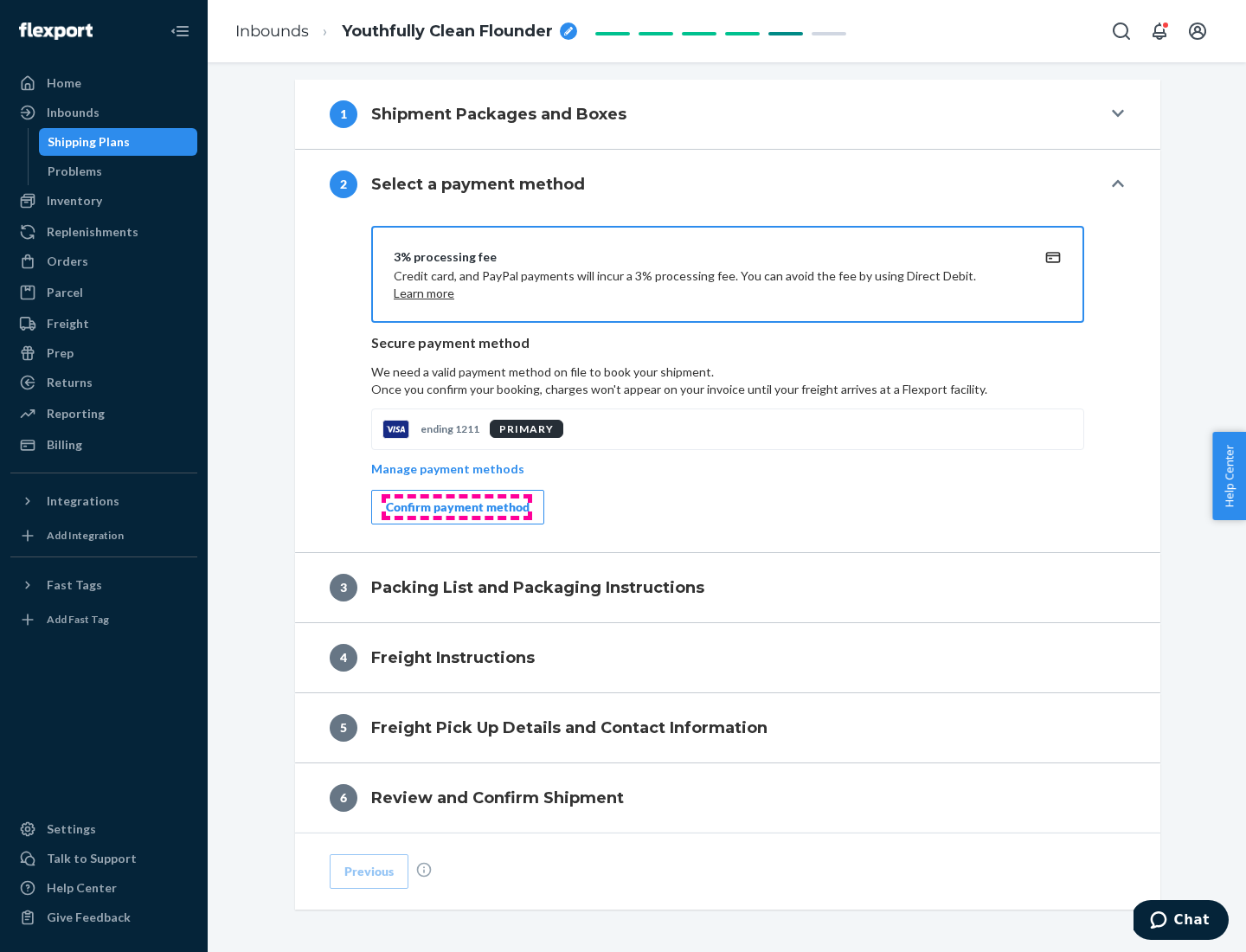
click at [456, 507] on div "Confirm payment method" at bounding box center [457, 507] width 143 height 17
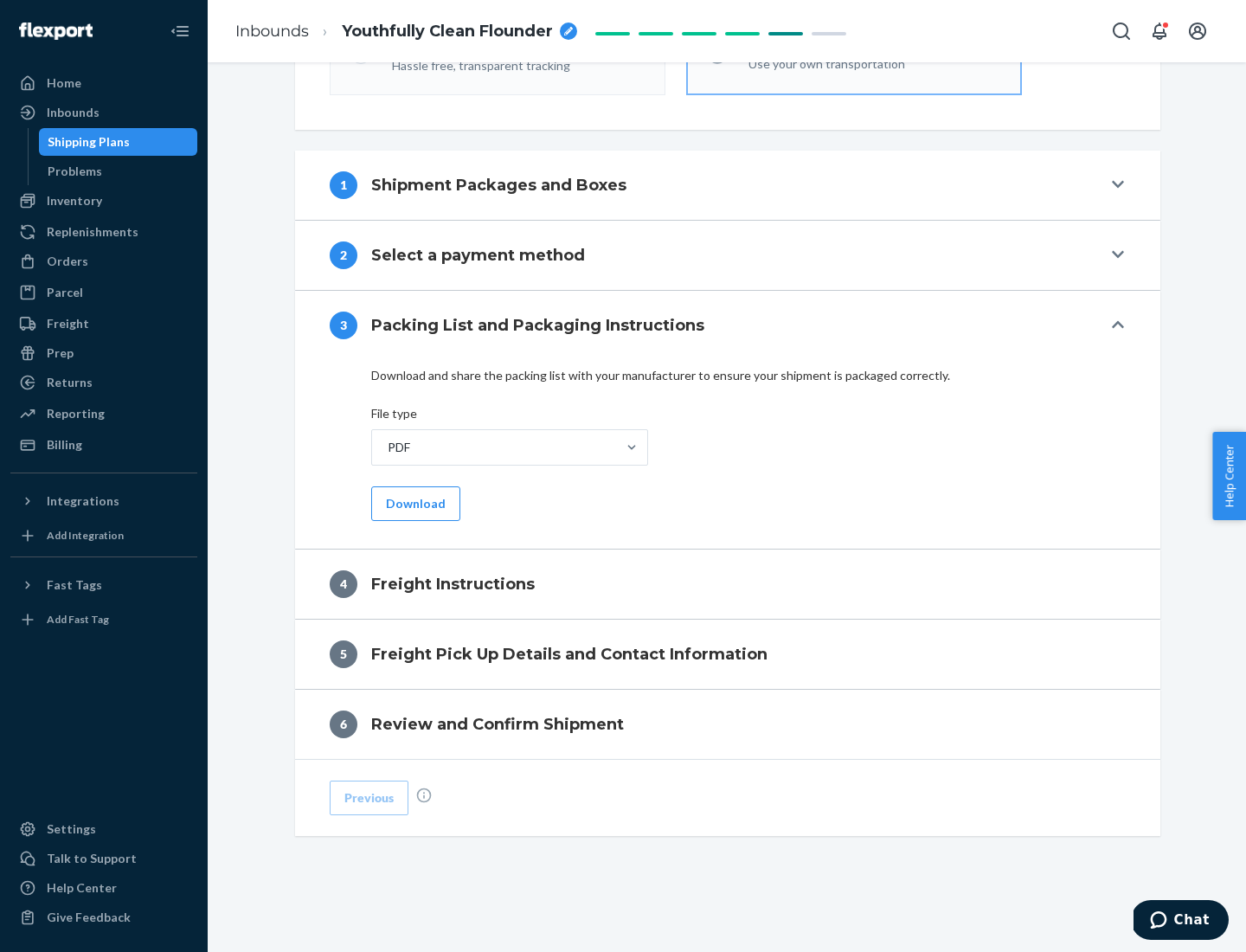
scroll to position [623, 0]
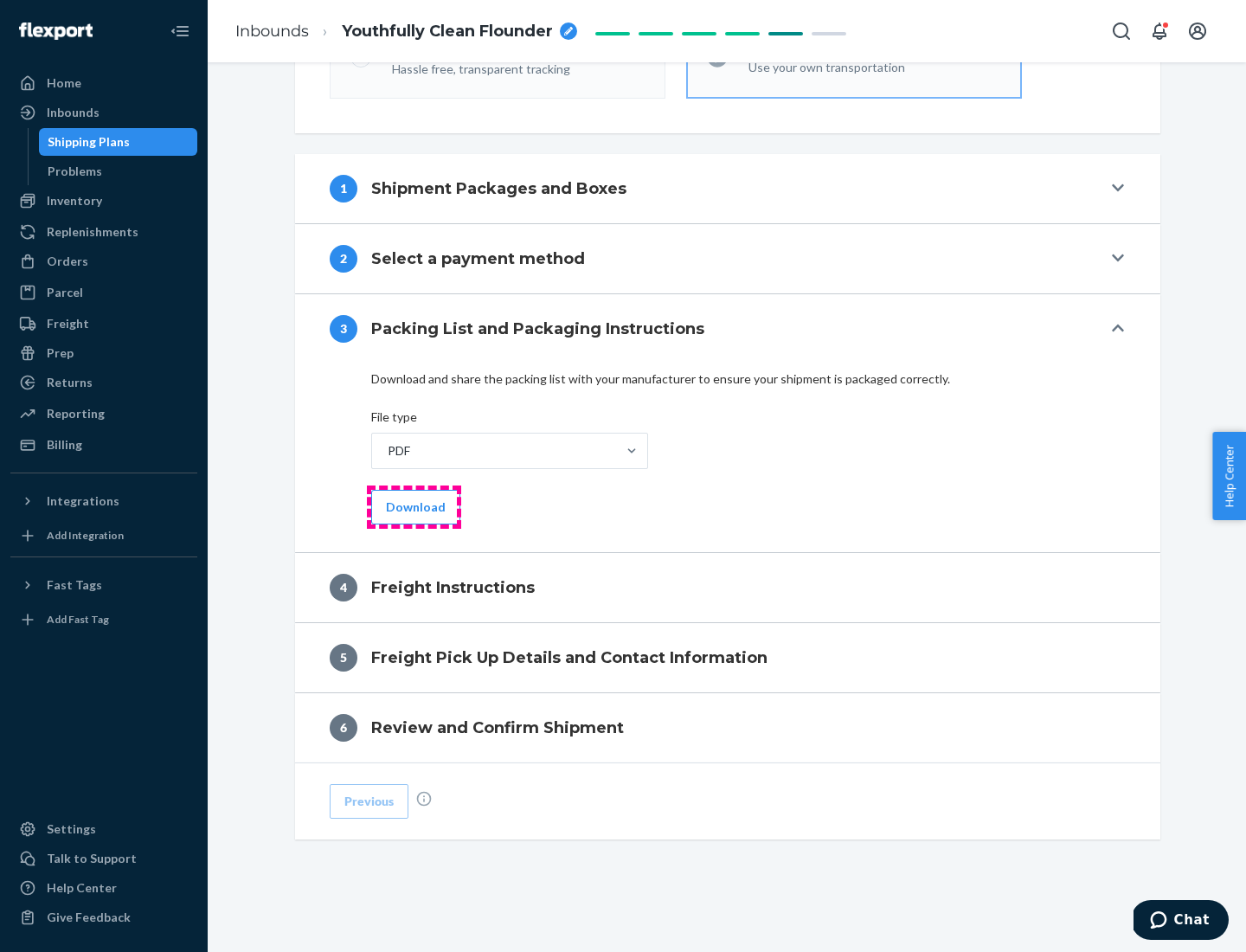
click at [414, 506] on button "Download" at bounding box center [416, 507] width 89 height 35
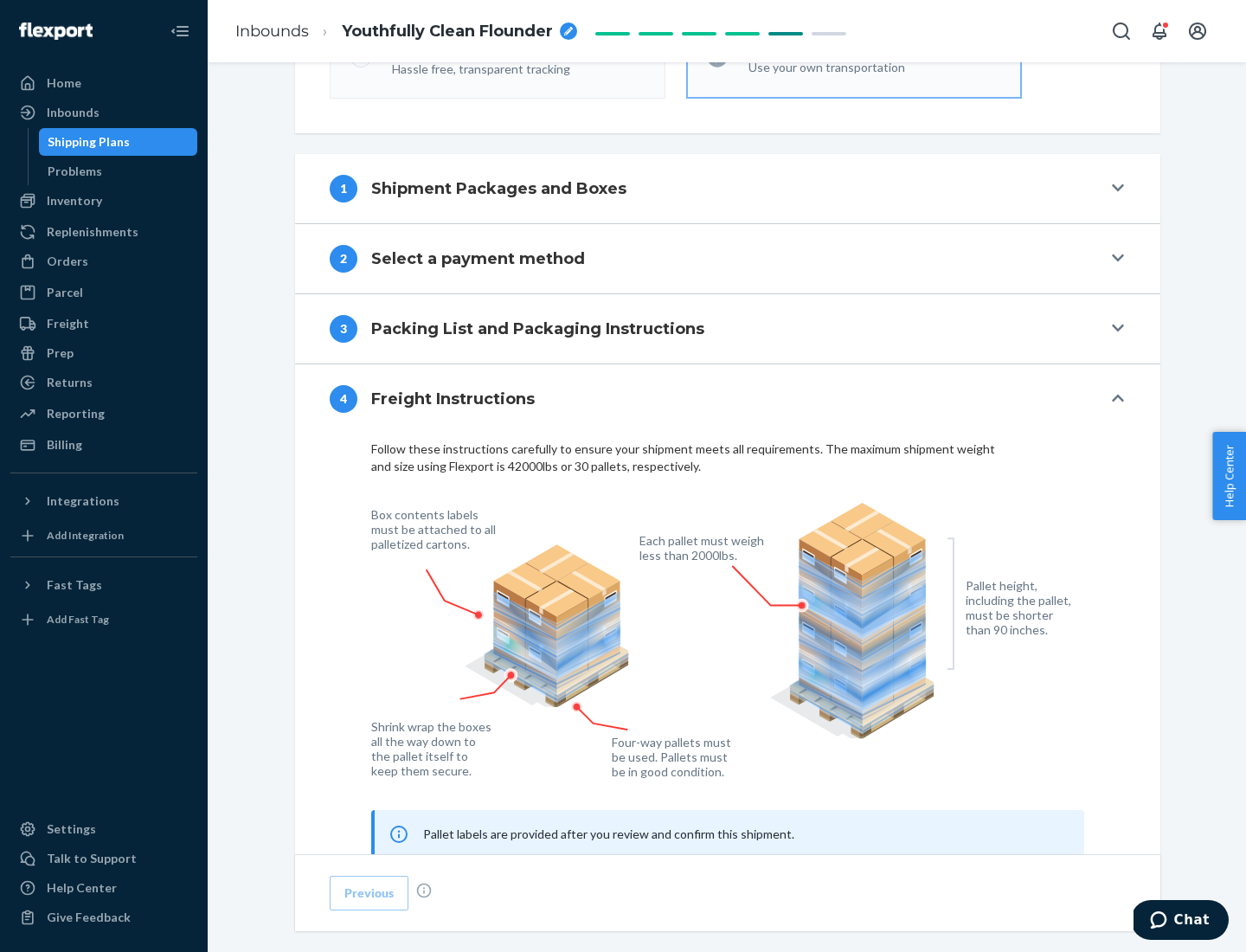
scroll to position [1046, 0]
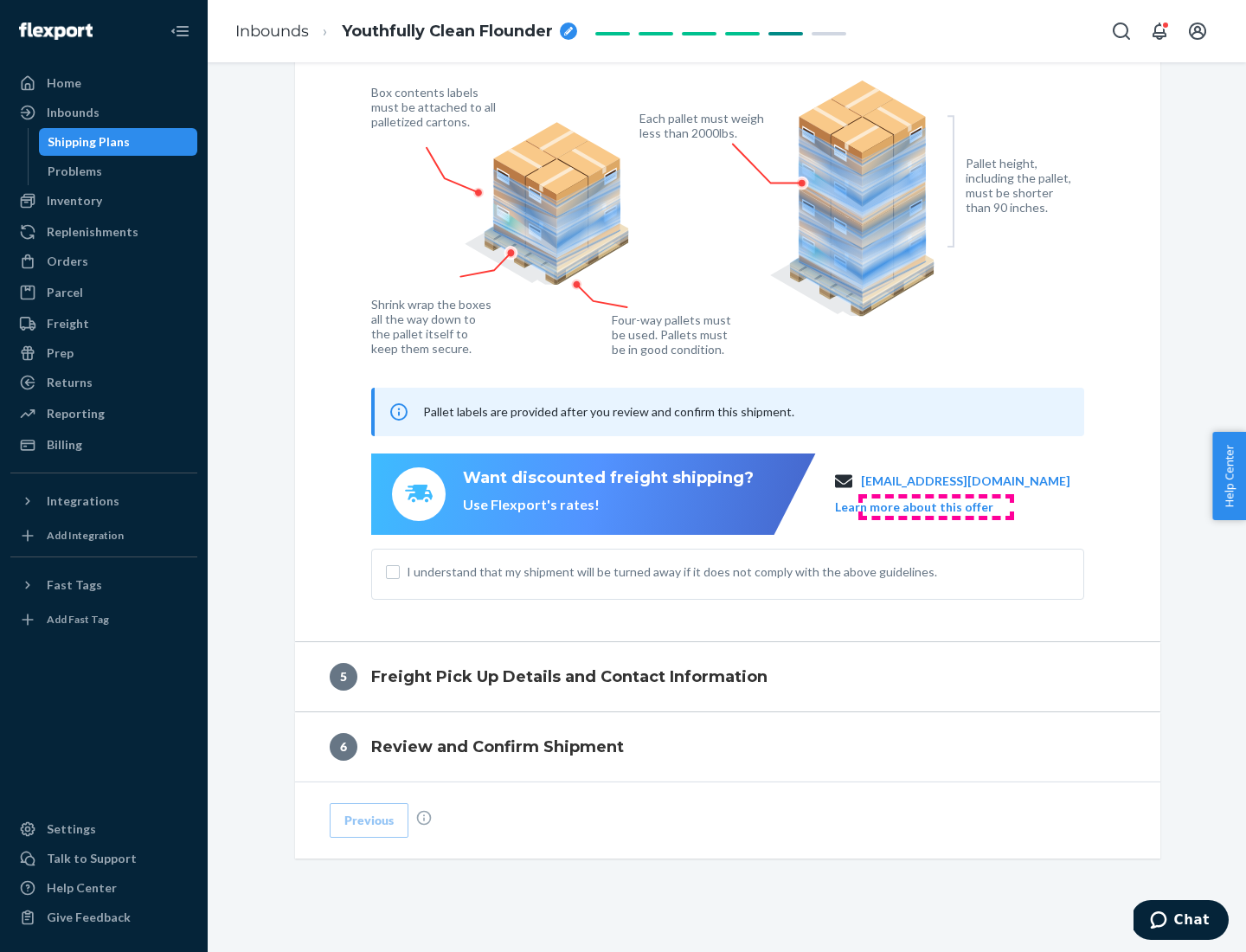
click at [936, 506] on button "Learn more about this offer" at bounding box center [914, 507] width 158 height 17
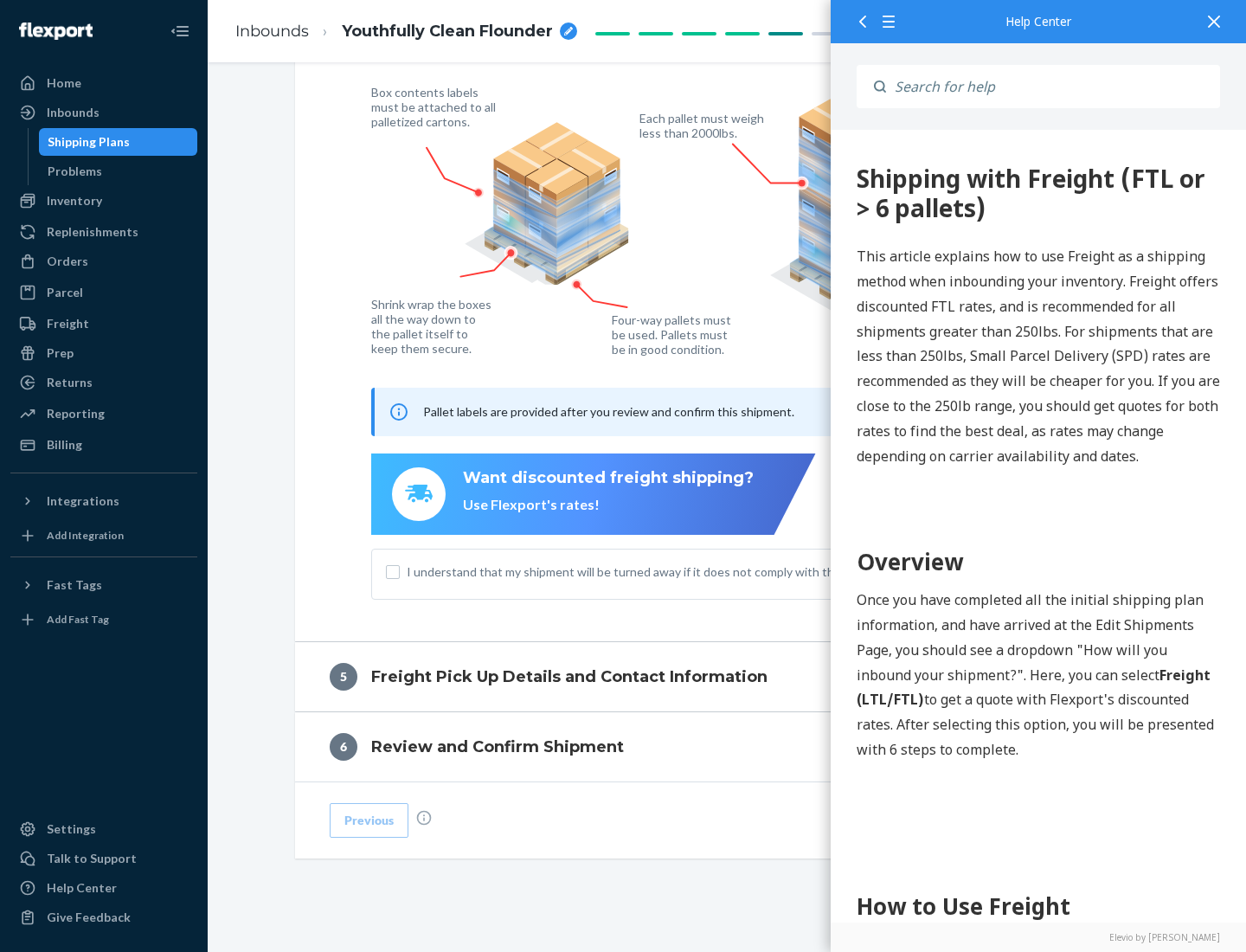
scroll to position [1069, 0]
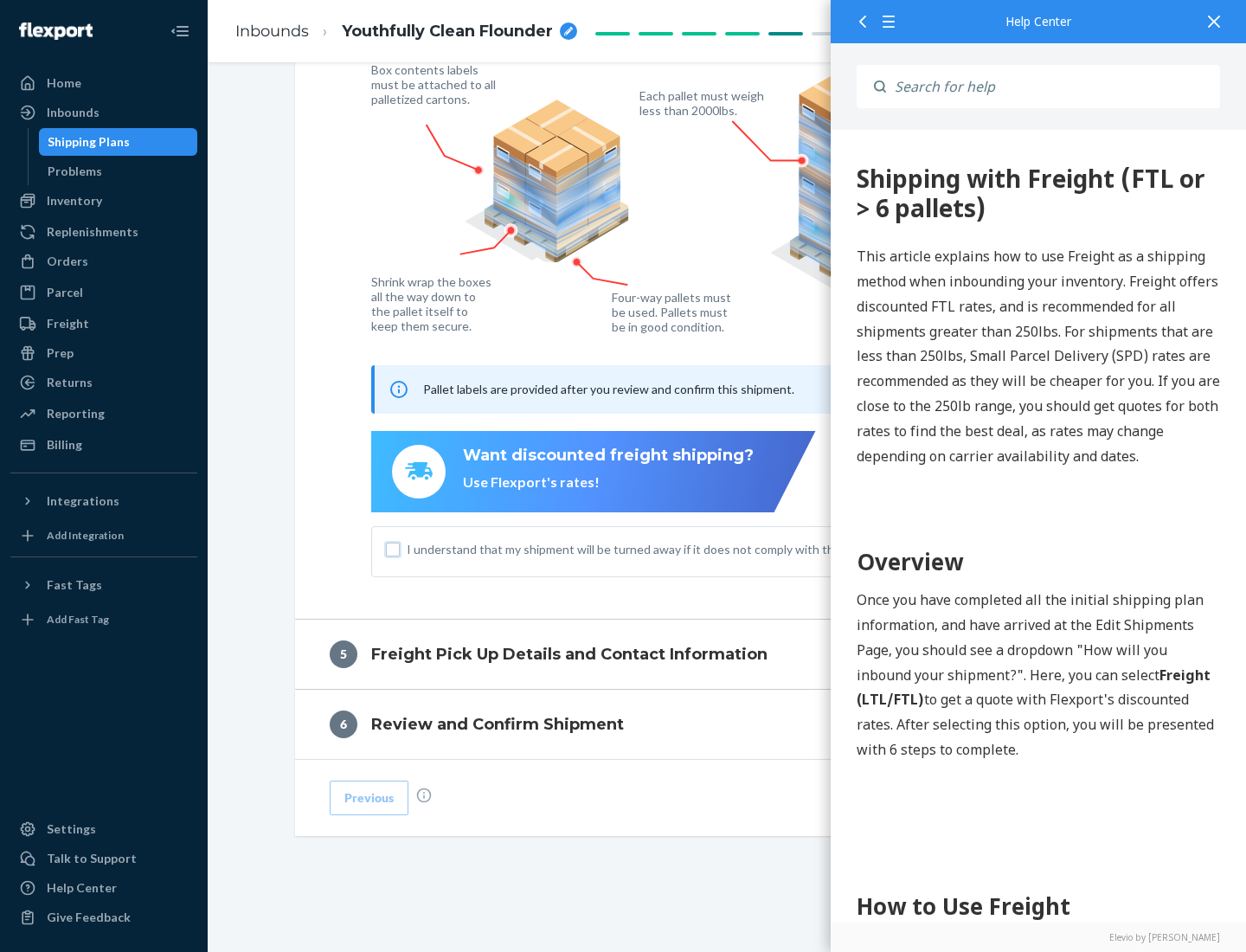
click at [393, 549] on input "I understand that my shipment will be turned away if it does not comply with th…" at bounding box center [393, 549] width 14 height 14
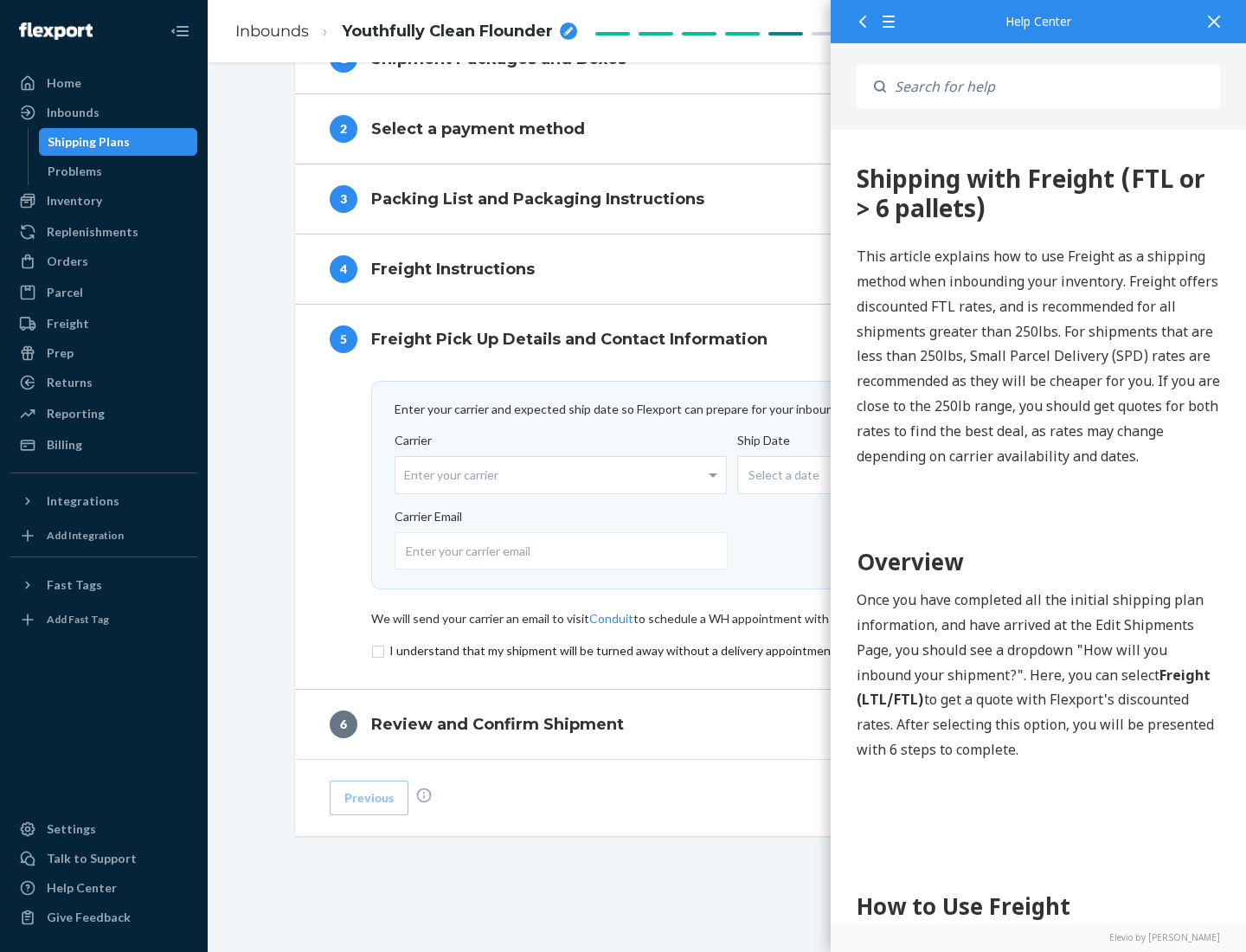
scroll to position [754, 0]
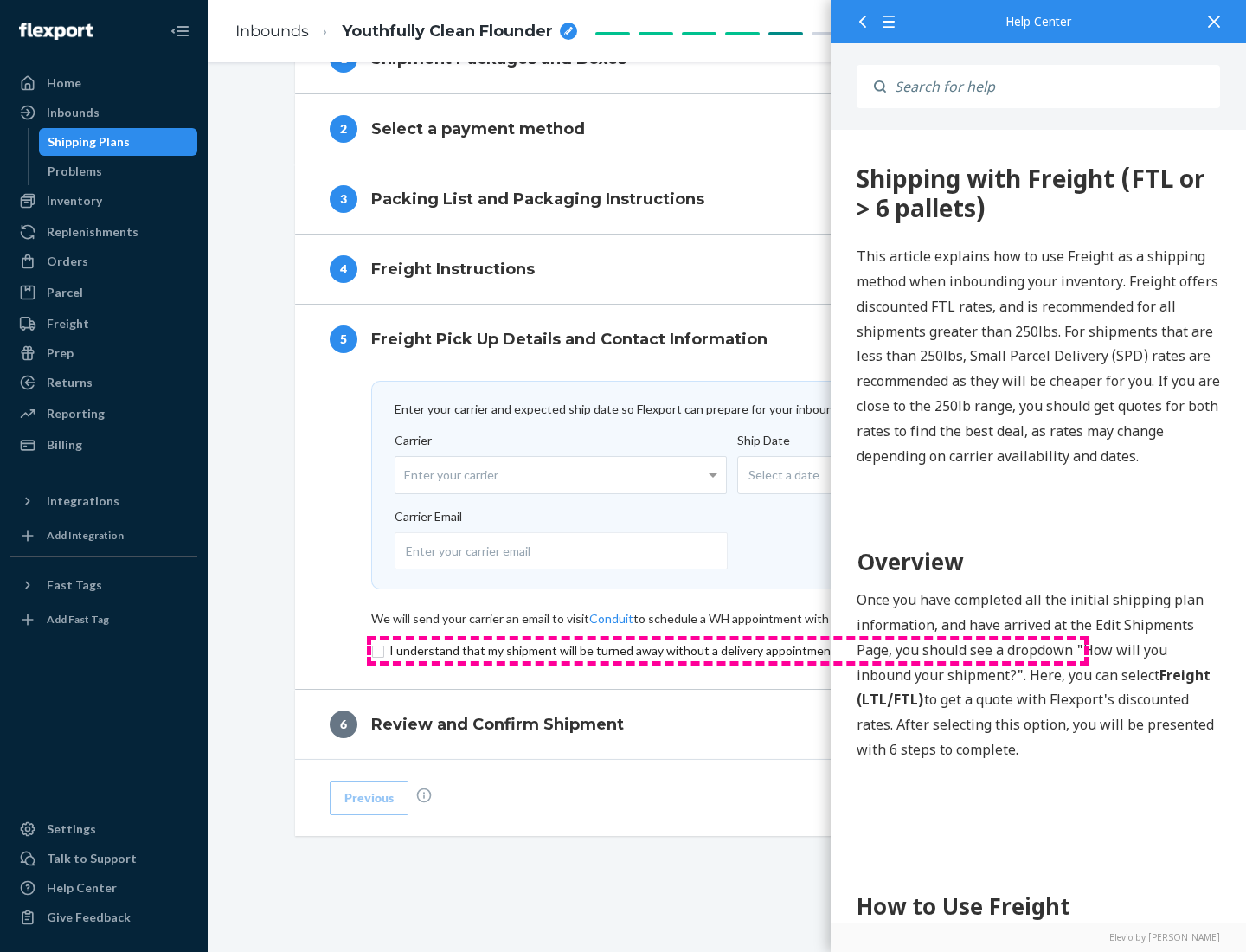
click at [728, 649] on input "checkbox" at bounding box center [728, 650] width 713 height 21
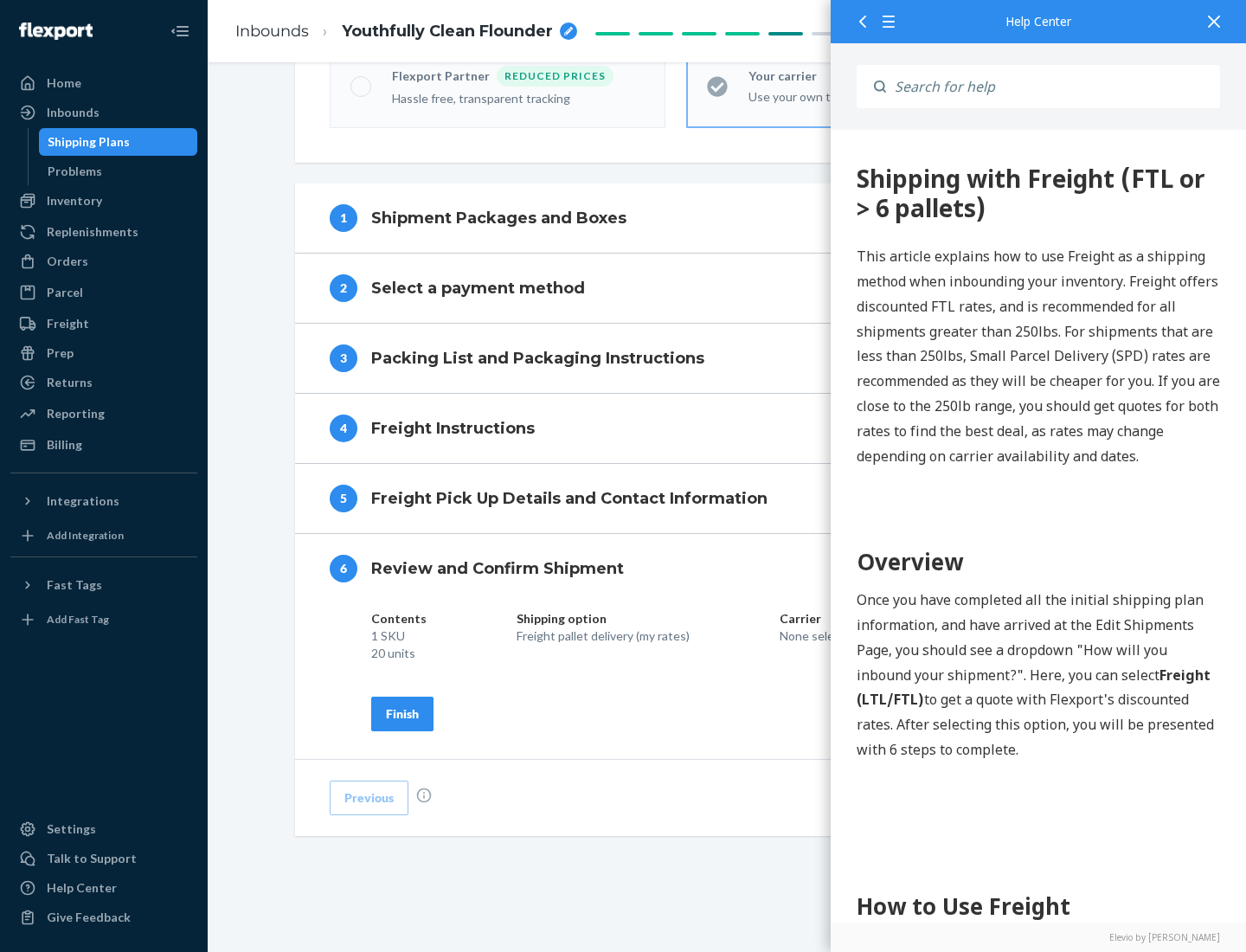
scroll to position [595, 0]
click at [403, 713] on div "Finish" at bounding box center [403, 714] width 33 height 17
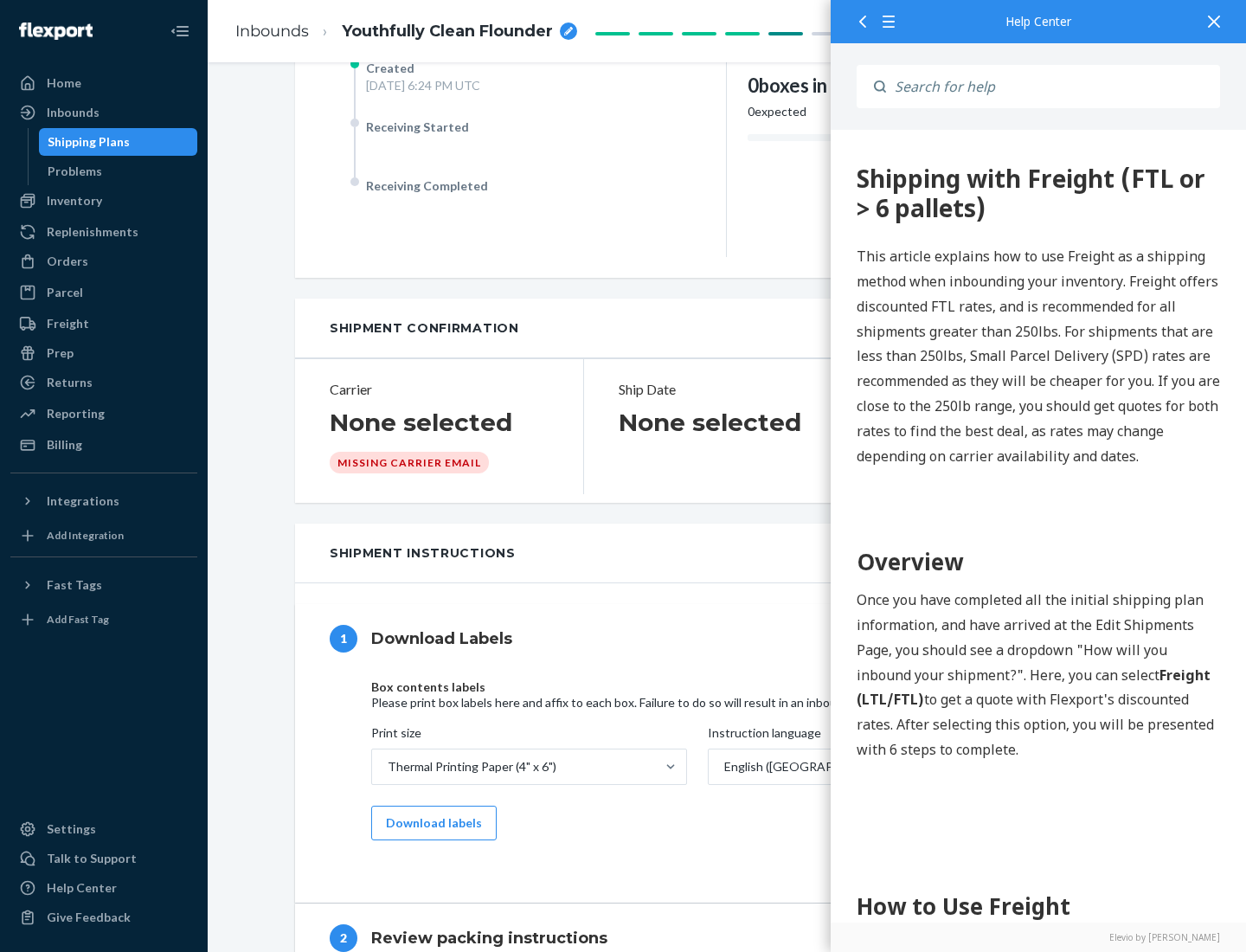
scroll to position [0, 0]
